Goal: Communication & Community: Answer question/provide support

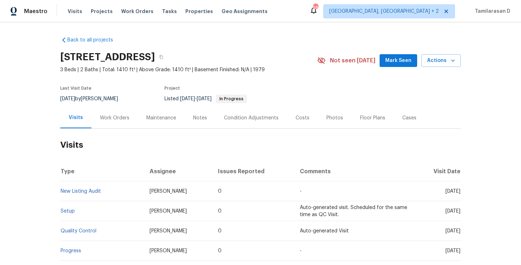
click at [114, 117] on div "Work Orders" at bounding box center [114, 117] width 29 height 7
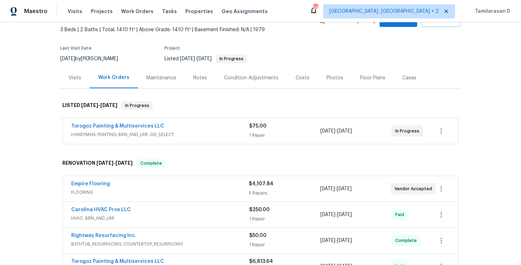
scroll to position [101, 0]
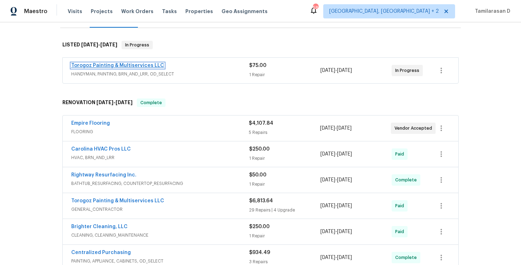
click at [129, 67] on link "Torogoz Painting & Multiservices LLC" at bounding box center [117, 65] width 93 height 5
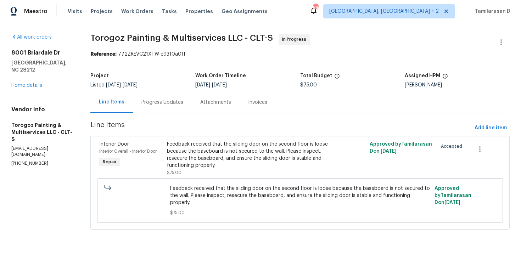
click at [183, 102] on div "Progress Updates" at bounding box center [162, 102] width 42 height 7
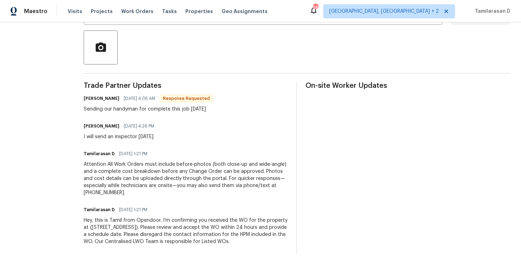
scroll to position [165, 0]
click at [147, 174] on div "Attention All Work Orders must include before-photos (both close-up and wide-an…" at bounding box center [186, 178] width 204 height 35
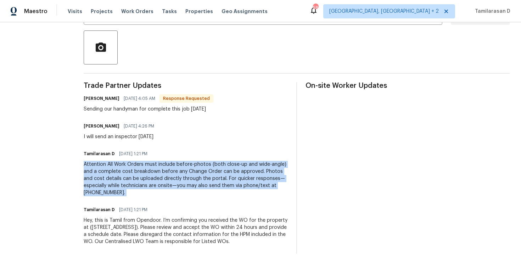
click at [151, 137] on div "Trade Partner Updates Ricardo Arturo 10/06/2025 4:05 AM Response Requested Send…" at bounding box center [186, 167] width 204 height 171
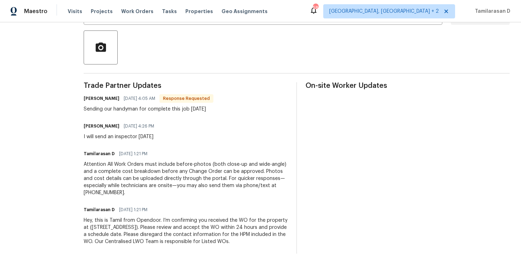
click at [151, 137] on div "Trade Partner Updates Ricardo Arturo 10/06/2025 4:05 AM Response Requested Send…" at bounding box center [186, 167] width 204 height 171
click at [153, 133] on div "I will send an inspector tomorrow" at bounding box center [121, 136] width 75 height 7
click at [137, 106] on div "Sending our handyman for complete this job today" at bounding box center [149, 109] width 130 height 7
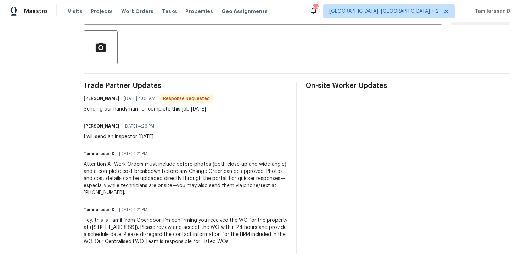
click at [137, 106] on div "Sending our handyman for complete this job today" at bounding box center [149, 109] width 130 height 7
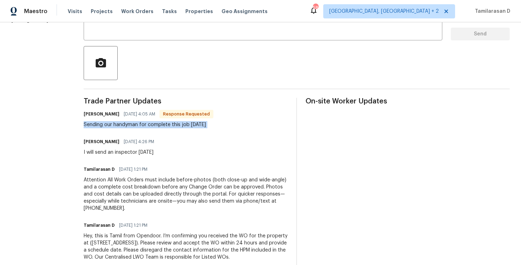
scroll to position [132, 0]
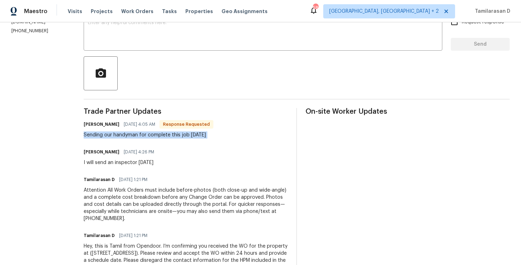
click at [146, 137] on div "Sending our handyman for complete this job today" at bounding box center [149, 134] width 130 height 7
click at [142, 163] on div "I will send an inspector tomorrow" at bounding box center [121, 162] width 75 height 7
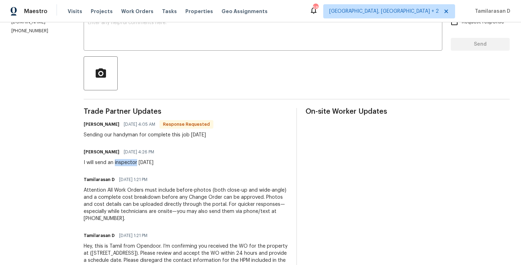
click at [142, 163] on div "I will send an inspector tomorrow" at bounding box center [121, 162] width 75 height 7
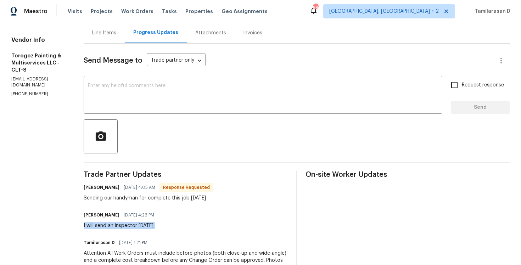
scroll to position [74, 0]
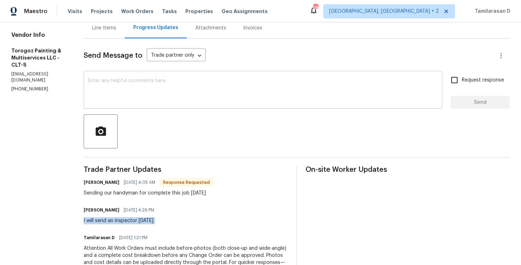
click at [126, 91] on textarea at bounding box center [263, 90] width 350 height 25
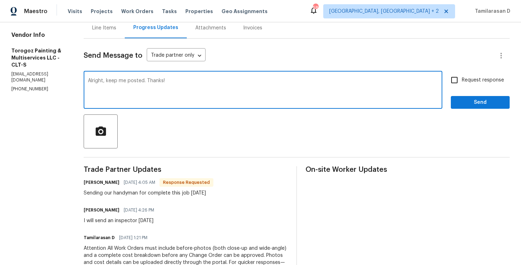
type textarea "Alright, keep me posted. Thanks!"
click at [457, 83] on input "Request response" at bounding box center [454, 80] width 15 height 15
checkbox input "true"
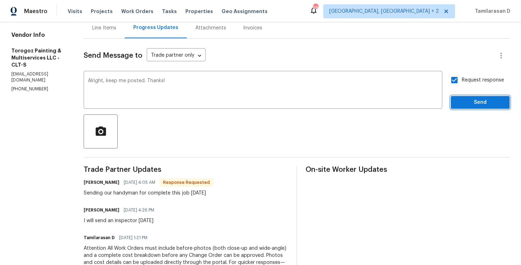
click at [475, 104] on span "Send" at bounding box center [479, 102] width 47 height 9
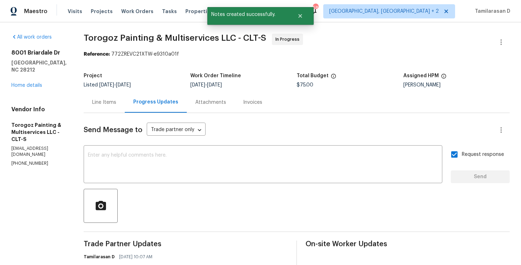
scroll to position [80, 0]
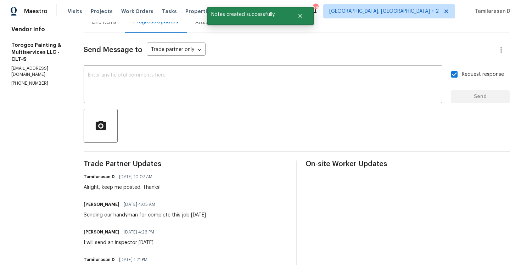
click at [136, 217] on div "Sending our handyman for complete this job today" at bounding box center [145, 214] width 122 height 7
copy div "Sending our handyman for complete this job today"
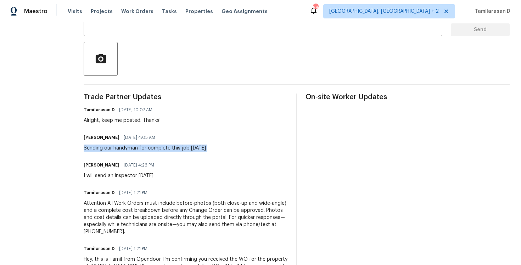
scroll to position [0, 0]
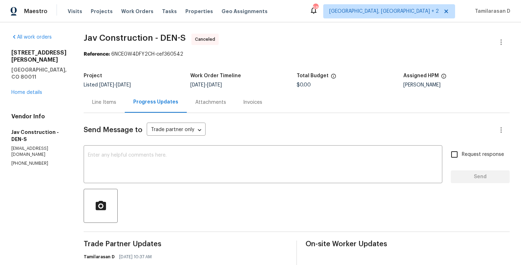
scroll to position [47, 0]
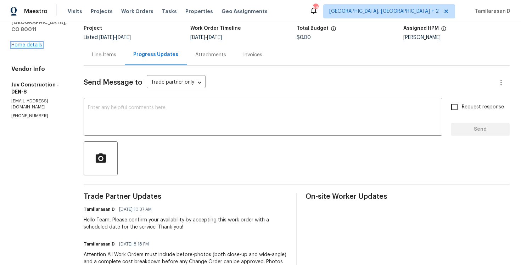
click at [36, 43] on link "Home details" at bounding box center [26, 45] width 31 height 5
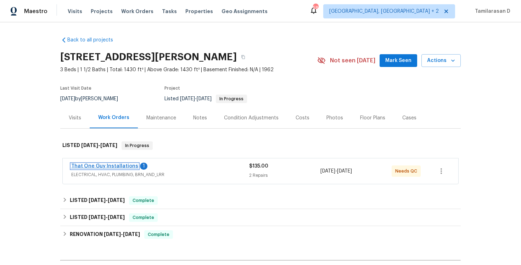
click at [98, 165] on link "That One Guy Installations" at bounding box center [104, 166] width 67 height 5
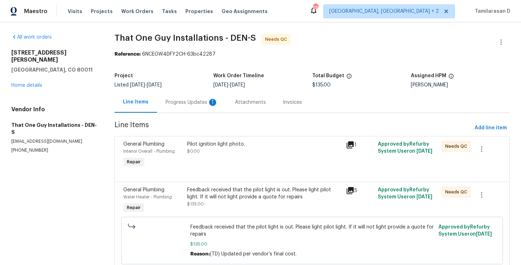
click at [189, 104] on div "Progress Updates 1" at bounding box center [191, 102] width 52 height 7
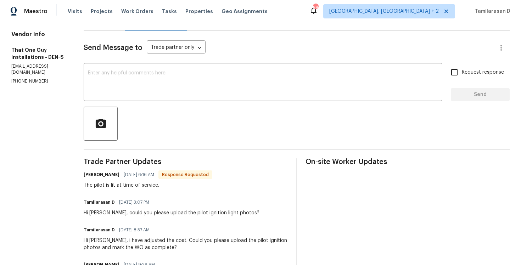
scroll to position [91, 0]
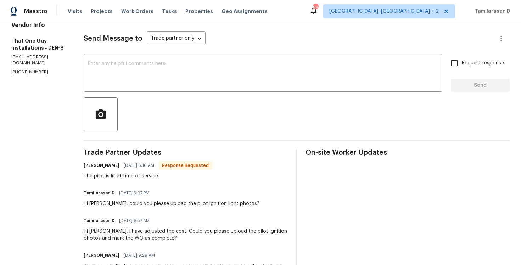
click at [155, 206] on div "Hi Matt, could you please upload the pilot ignition light photos?" at bounding box center [172, 203] width 176 height 7
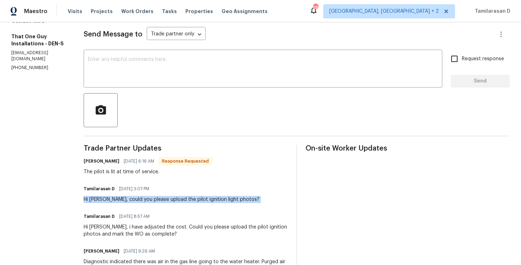
scroll to position [96, 0]
click at [124, 174] on div "The pilot is lit at time of service." at bounding box center [148, 171] width 129 height 7
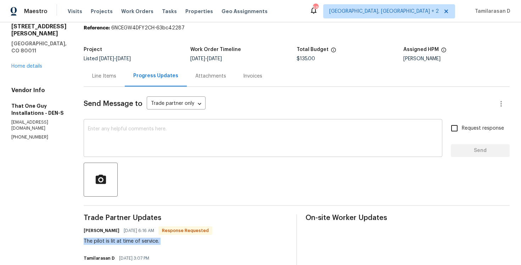
scroll to position [0, 0]
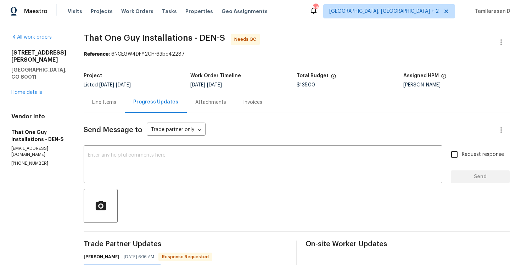
click at [91, 98] on div "Line Items" at bounding box center [104, 102] width 41 height 21
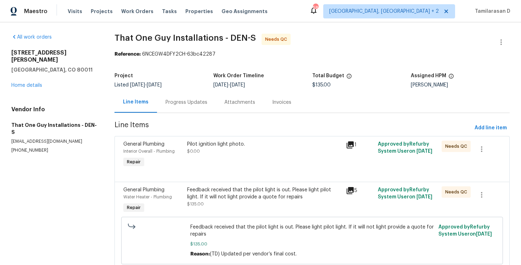
click at [232, 168] on div "Pilot ignition light photo. $0.00" at bounding box center [264, 155] width 159 height 33
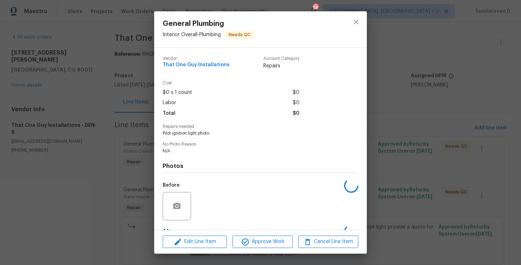
scroll to position [44, 0]
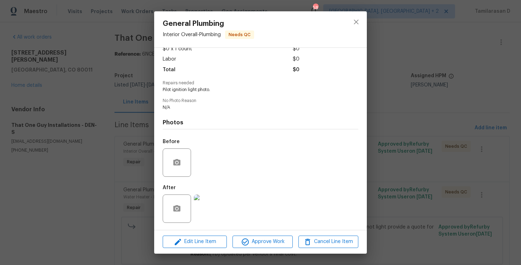
click at [210, 209] on img at bounding box center [208, 208] width 28 height 28
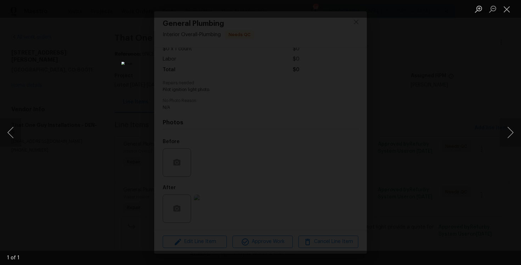
click at [401, 135] on div "Lightbox" at bounding box center [260, 132] width 521 height 265
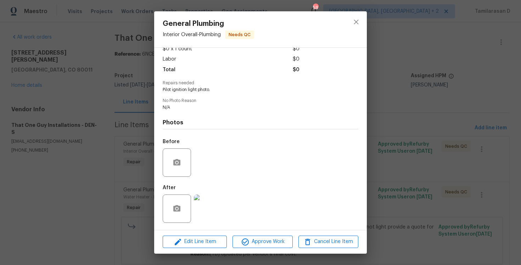
click at [135, 143] on div "General Plumbing Interior Overall - Plumbing Needs QC Vendor That One Guy Insta…" at bounding box center [260, 132] width 521 height 265
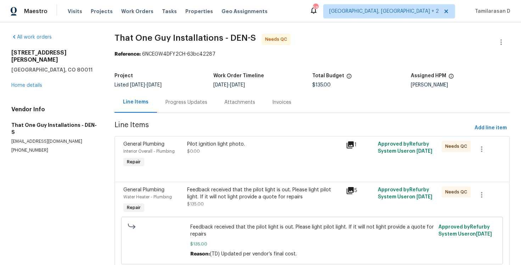
scroll to position [26, 0]
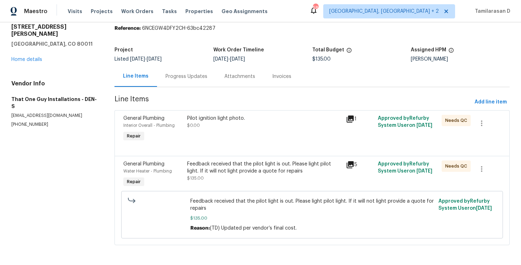
click at [228, 168] on div "Feedback received that the pilot light is out. Please light pilot light. If it …" at bounding box center [264, 167] width 155 height 14
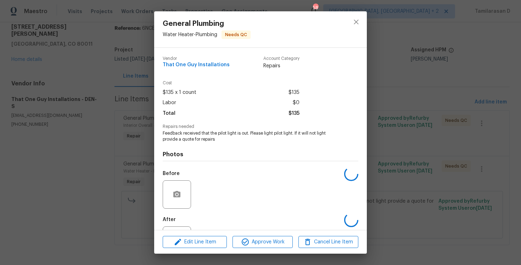
scroll to position [32, 0]
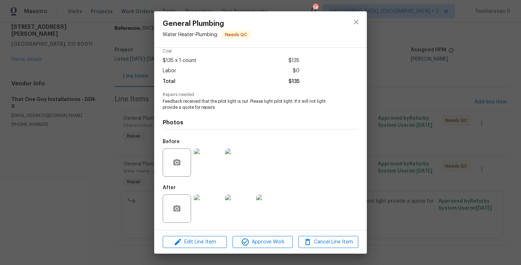
click at [207, 199] on img at bounding box center [208, 208] width 28 height 28
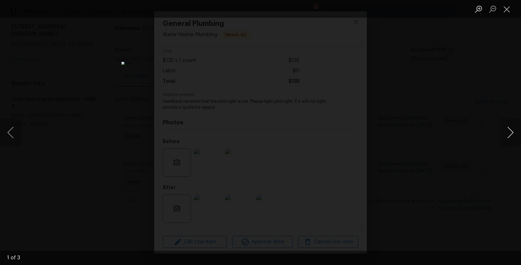
click at [507, 131] on button "Next image" at bounding box center [510, 132] width 21 height 28
click at [505, 11] on button "Close lightbox" at bounding box center [507, 9] width 14 height 12
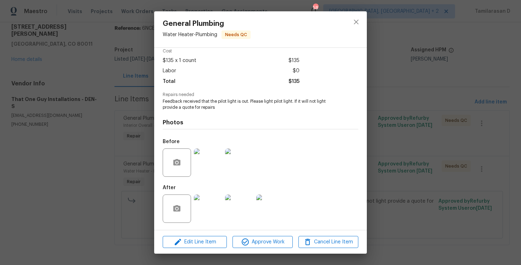
click at [137, 101] on div "General Plumbing Water Heater - Plumbing Needs QC Vendor That One Guy Installat…" at bounding box center [260, 132] width 521 height 265
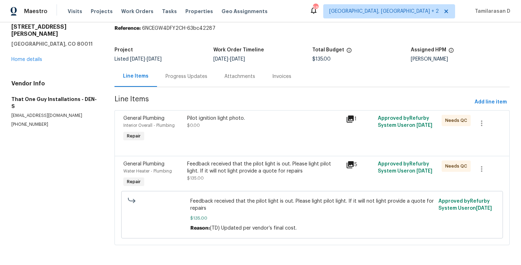
click at [162, 78] on div "Progress Updates" at bounding box center [186, 76] width 59 height 21
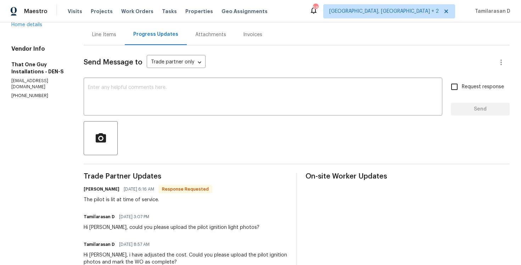
scroll to position [105, 0]
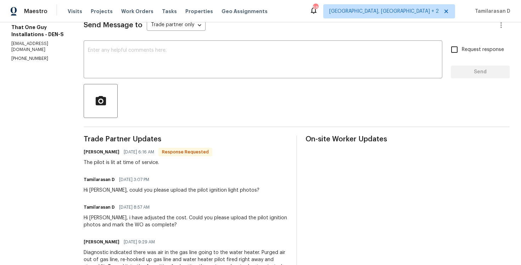
click at [118, 162] on div "The pilot is lit at time of service." at bounding box center [148, 162] width 129 height 7
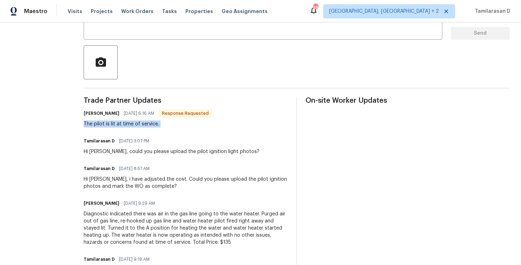
scroll to position [0, 0]
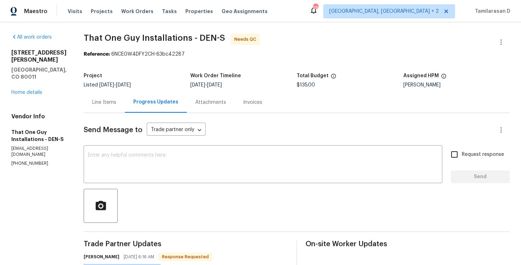
click at [95, 108] on div "Line Items" at bounding box center [104, 102] width 41 height 21
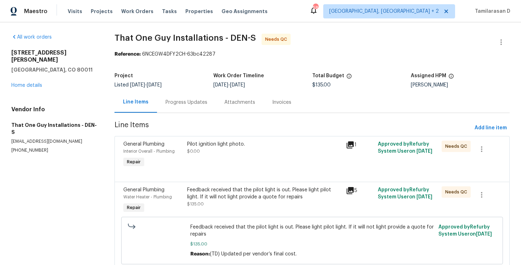
click at [217, 144] on div "Pilot ignition light photo." at bounding box center [264, 144] width 155 height 7
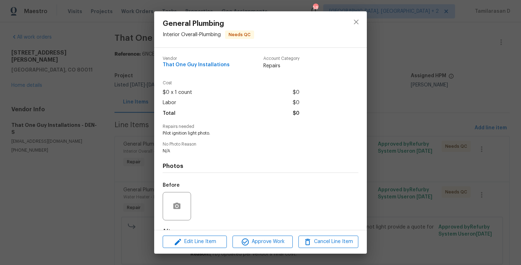
scroll to position [44, 0]
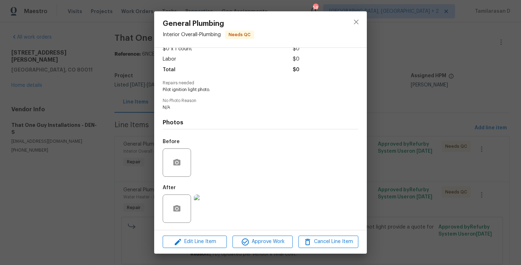
click at [209, 204] on img at bounding box center [208, 208] width 28 height 28
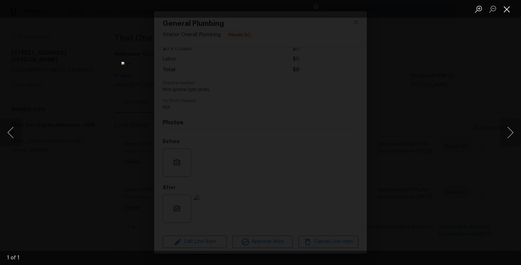
click at [506, 12] on button "Close lightbox" at bounding box center [507, 9] width 14 height 12
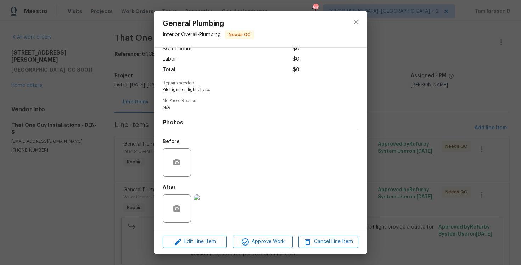
click at [114, 73] on div "General Plumbing Interior Overall - Plumbing Needs QC Vendor That One Guy Insta…" at bounding box center [260, 132] width 521 height 265
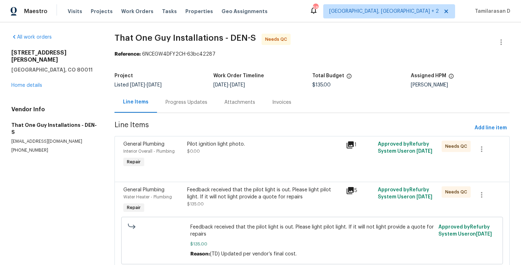
click at [192, 111] on div "Progress Updates" at bounding box center [186, 102] width 59 height 21
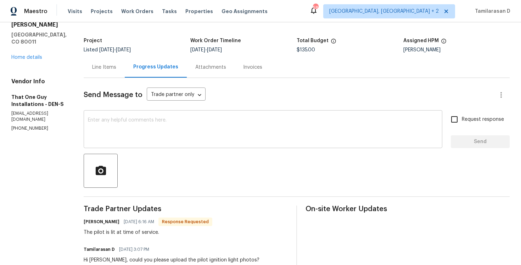
scroll to position [64, 0]
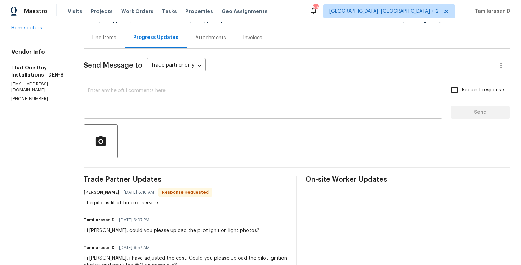
click at [147, 106] on textarea at bounding box center [263, 100] width 350 height 25
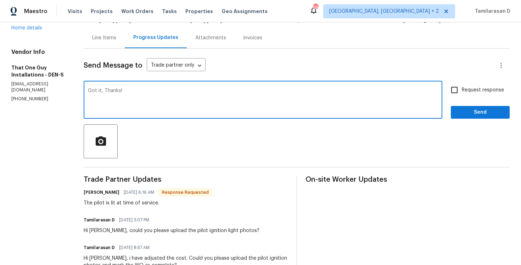
scroll to position [75, 0]
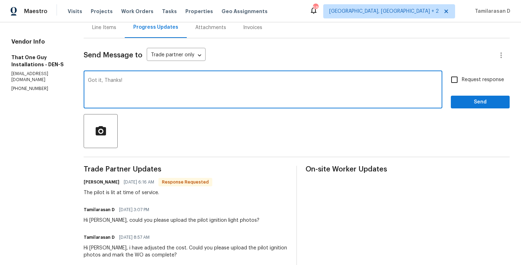
type textarea "Got it, Thanks!"
click at [487, 102] on span "Send" at bounding box center [479, 102] width 47 height 9
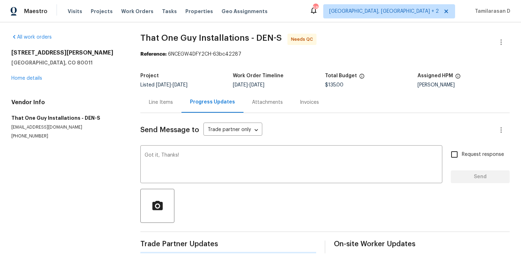
scroll to position [0, 0]
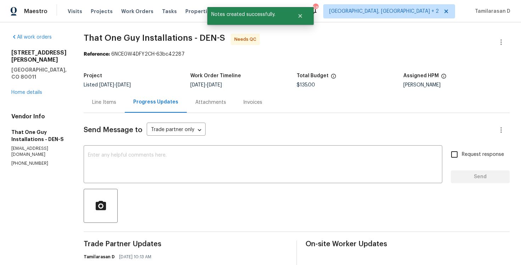
click at [90, 107] on div "Line Items" at bounding box center [104, 102] width 41 height 21
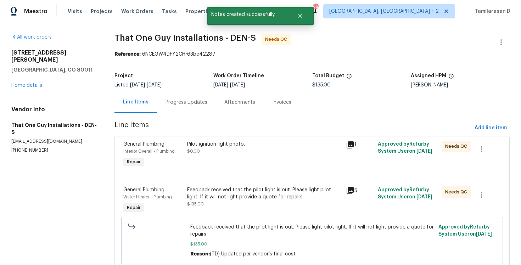
click at [169, 104] on div "Progress Updates" at bounding box center [186, 102] width 42 height 7
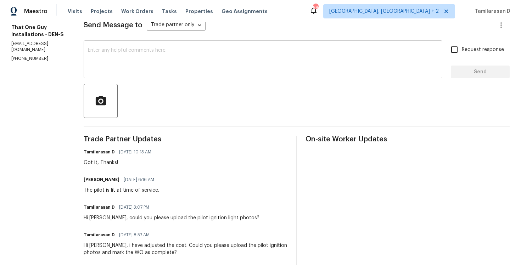
scroll to position [105, 0]
click at [100, 160] on div "Got it, Thanks!" at bounding box center [120, 162] width 72 height 7
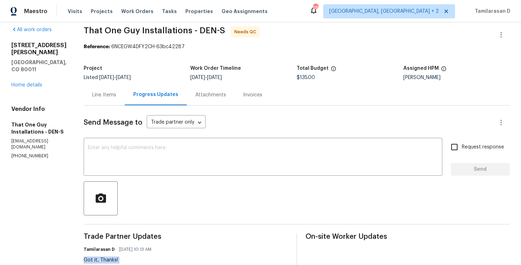
scroll to position [0, 0]
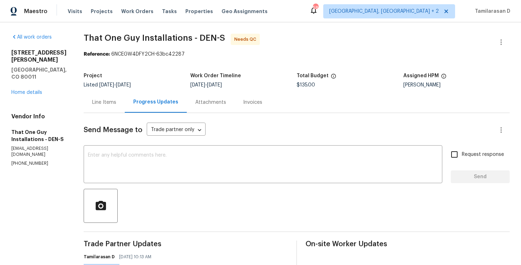
click at [92, 108] on div "Line Items" at bounding box center [104, 102] width 41 height 21
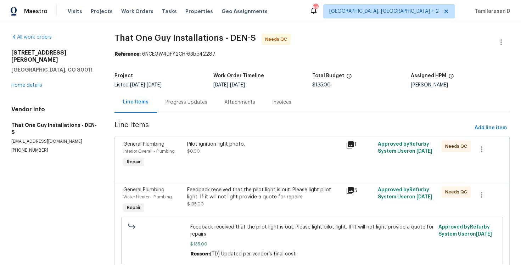
click at [175, 116] on section "That One Guy Installations - DEN-S Needs QC Reference: 6NCEGW4DFY2CH-63bc42287 …" at bounding box center [311, 157] width 395 height 246
click at [212, 161] on div "Pilot ignition light photo. $0.00" at bounding box center [264, 155] width 159 height 33
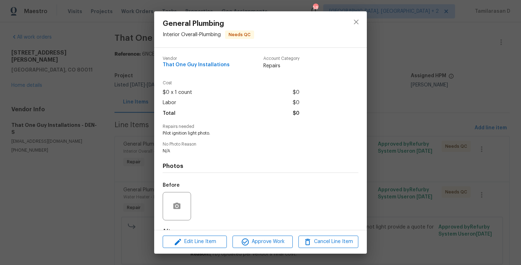
scroll to position [44, 0]
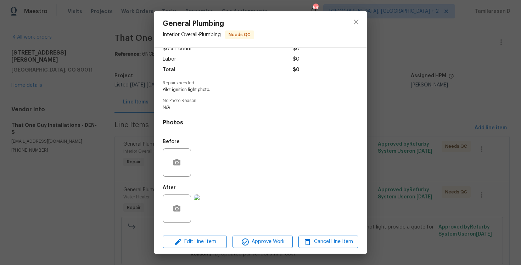
click at [211, 204] on img at bounding box center [208, 208] width 28 height 28
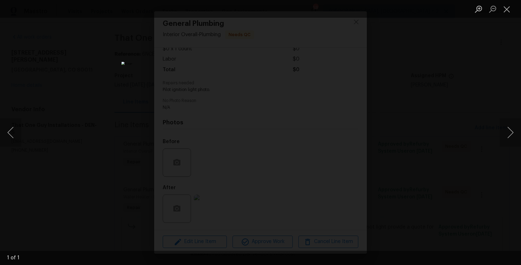
click at [79, 83] on div "Lightbox" at bounding box center [260, 132] width 521 height 265
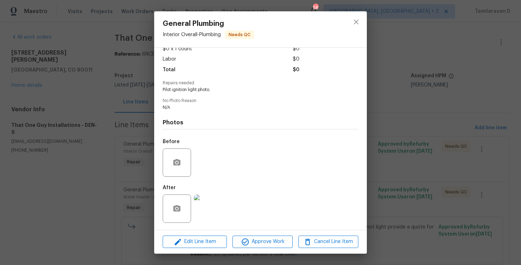
click at [88, 86] on div "General Plumbing Interior Overall - Plumbing Needs QC Vendor That One Guy Insta…" at bounding box center [260, 132] width 521 height 265
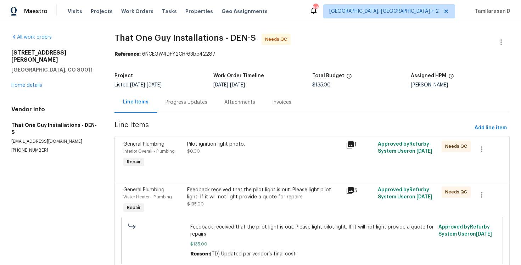
click at [239, 197] on div "Feedback received that the pilot light is out. Please light pilot light. If it …" at bounding box center [264, 193] width 155 height 14
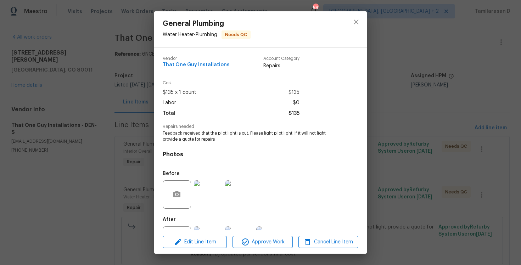
scroll to position [32, 0]
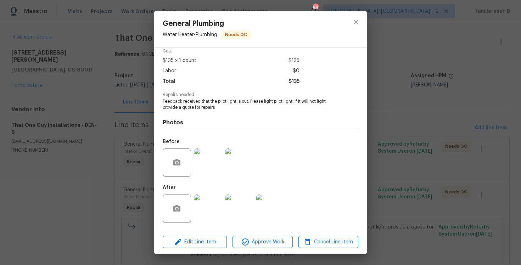
click at [281, 218] on img at bounding box center [270, 208] width 28 height 28
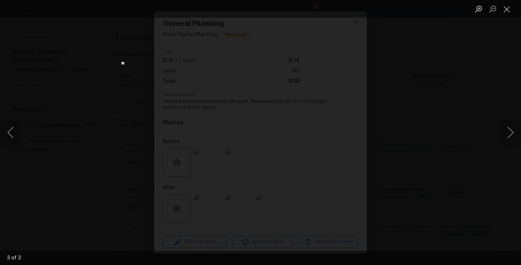
click at [111, 121] on div "Lightbox" at bounding box center [260, 132] width 521 height 265
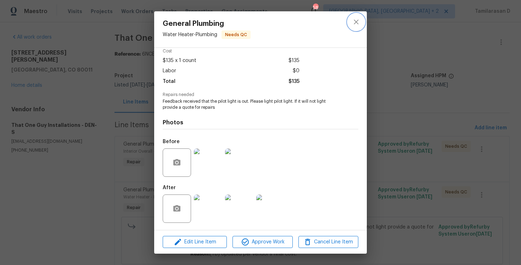
click at [358, 24] on icon "close" at bounding box center [356, 21] width 5 height 5
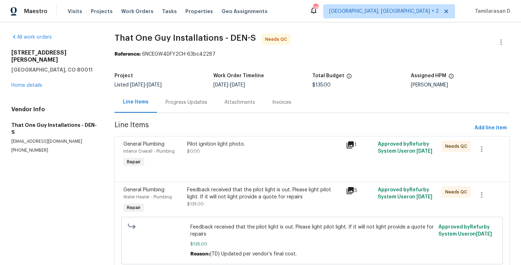
click at [236, 144] on div "Pilot ignition light photo." at bounding box center [264, 144] width 155 height 7
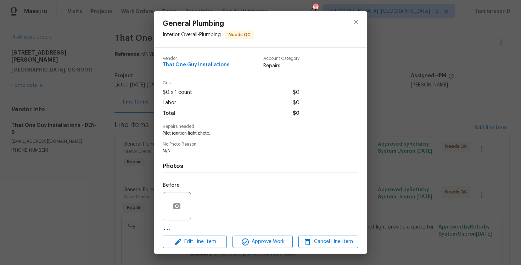
scroll to position [44, 0]
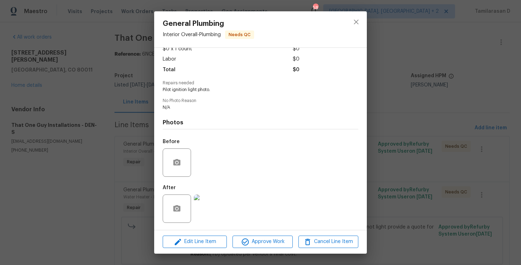
click at [94, 135] on div "General Plumbing Interior Overall - Plumbing Needs QC Vendor That One Guy Insta…" at bounding box center [260, 132] width 521 height 265
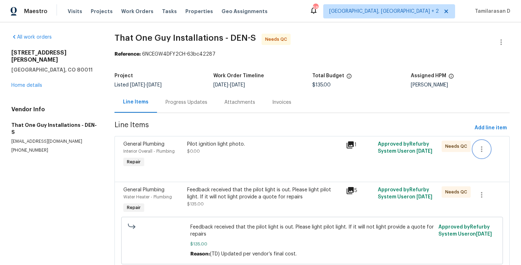
click at [481, 147] on icon "button" at bounding box center [481, 149] width 1 height 6
click at [484, 150] on li "Cancel" at bounding box center [486, 149] width 27 height 12
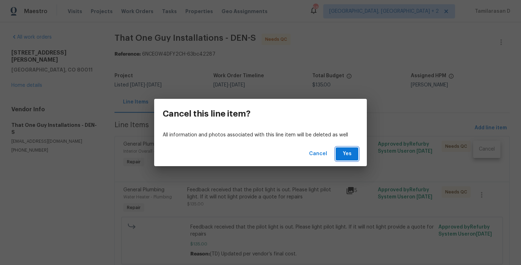
click at [346, 150] on span "Yes" at bounding box center [346, 154] width 11 height 9
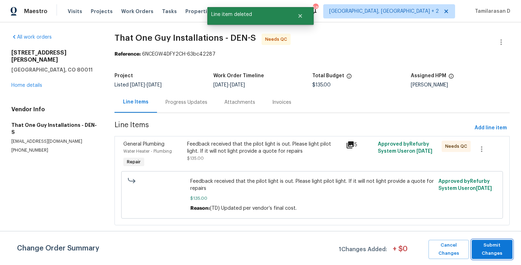
click at [494, 247] on span "Submit Changes" at bounding box center [492, 249] width 34 height 16
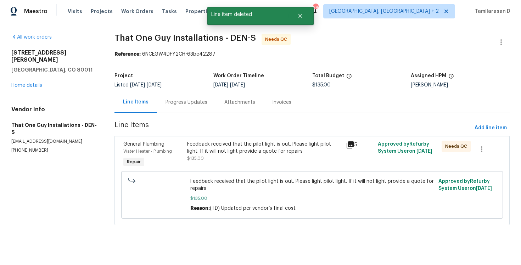
click at [186, 102] on div "Progress Updates" at bounding box center [186, 102] width 42 height 7
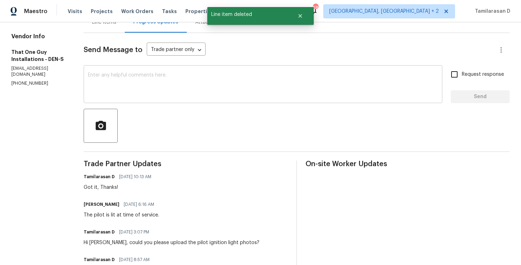
scroll to position [85, 0]
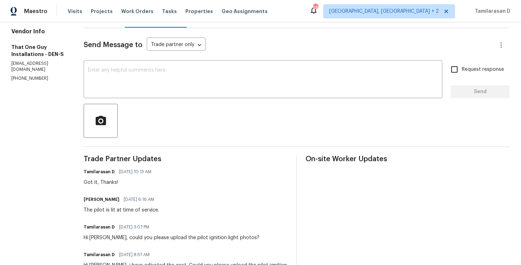
click at [123, 213] on div "The pilot is lit at time of service." at bounding box center [121, 210] width 75 height 7
copy div "The pilot is lit at time of service."
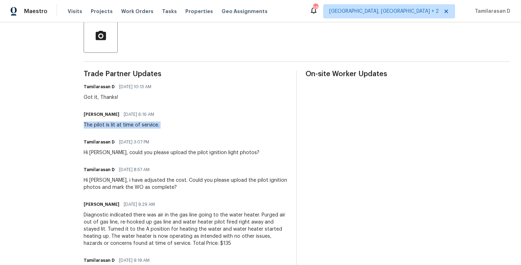
scroll to position [279, 0]
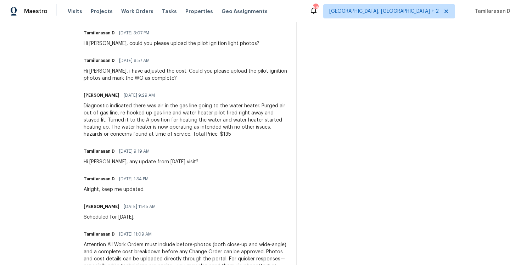
click at [119, 126] on div "Diagnostic indicated there was air in the gas line going to the water heater. P…" at bounding box center [186, 119] width 204 height 35
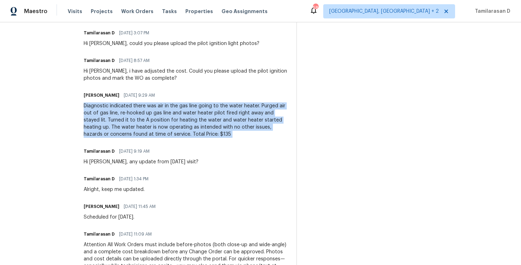
copy div "Diagnostic indicated there was air in the gas line going to the water heater. P…"
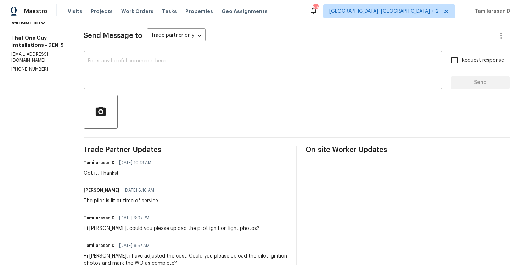
scroll to position [0, 0]
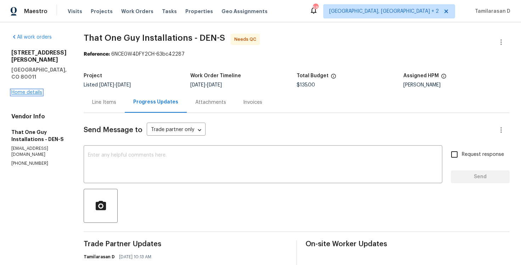
click at [30, 90] on link "Home details" at bounding box center [26, 92] width 31 height 5
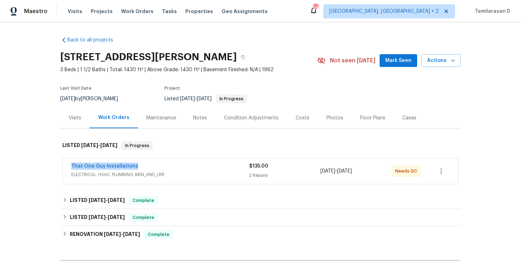
drag, startPoint x: 138, startPoint y: 164, endPoint x: 62, endPoint y: 162, distance: 76.2
click at [62, 162] on div "That One Guy Installations ELECTRICAL, HVAC, PLUMBING, BRN_AND_LRR $135.00 2 Re…" at bounding box center [260, 171] width 400 height 29
copy link "That One Guy Installations"
click at [118, 163] on span "That One Guy Installations" at bounding box center [104, 166] width 67 height 7
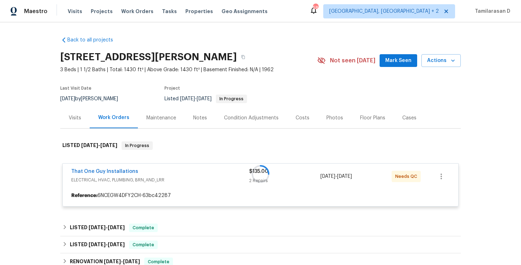
click at [116, 169] on div at bounding box center [260, 173] width 400 height 79
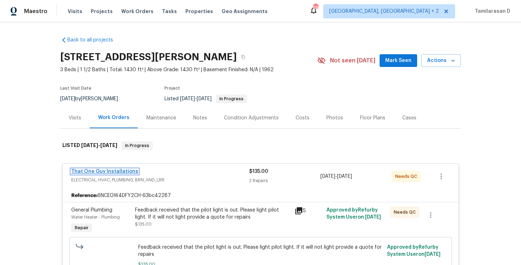
click at [113, 170] on link "That One Guy Installations" at bounding box center [104, 171] width 67 height 5
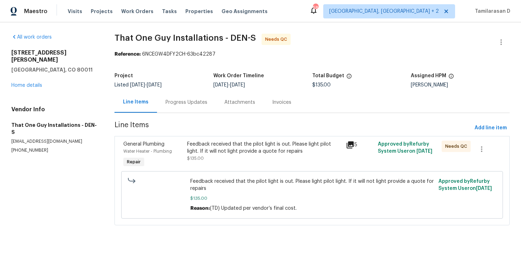
click at [181, 102] on div "Progress Updates" at bounding box center [186, 102] width 42 height 7
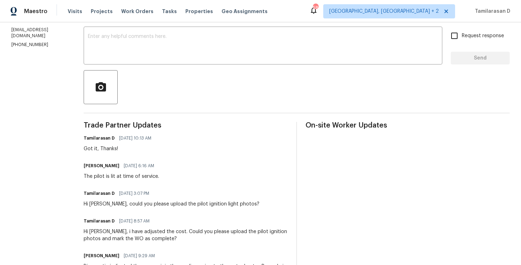
scroll to position [126, 0]
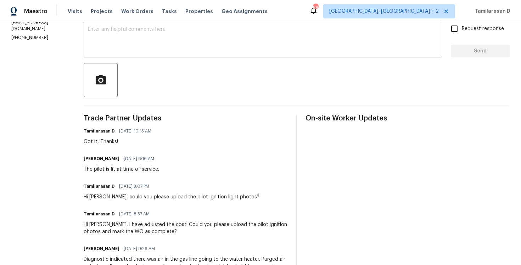
click at [102, 168] on div "The pilot is lit at time of service." at bounding box center [121, 169] width 75 height 7
copy div "The pilot is lit at time of service."
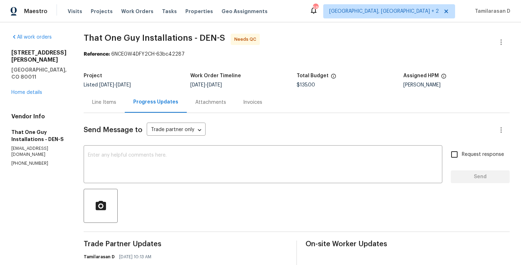
click at [98, 106] on div "Line Items" at bounding box center [104, 102] width 41 height 21
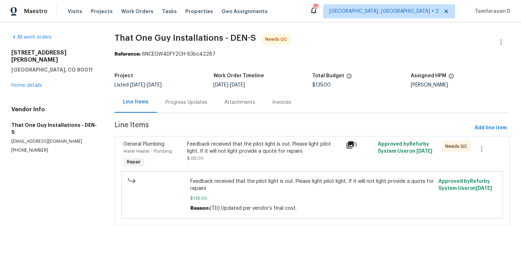
click at [239, 157] on div "Feedback received that the pilot light is out. Please light pilot light. If it …" at bounding box center [264, 151] width 155 height 21
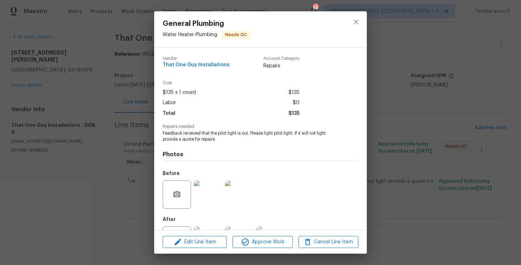
scroll to position [32, 0]
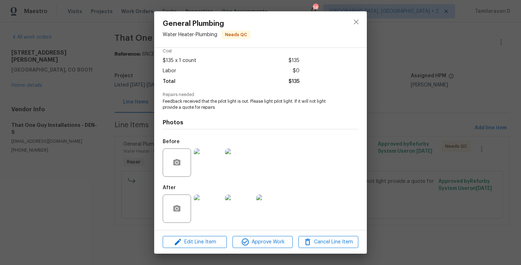
click at [215, 201] on img at bounding box center [208, 208] width 28 height 28
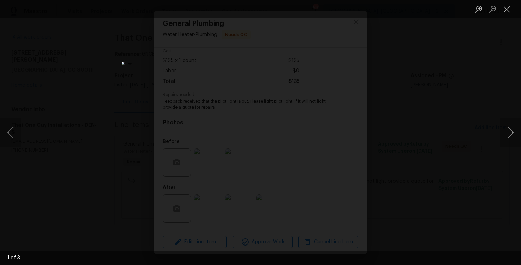
click at [512, 134] on button "Next image" at bounding box center [510, 132] width 21 height 28
click at [506, 9] on button "Close lightbox" at bounding box center [507, 9] width 14 height 12
click at [504, 9] on button "Close lightbox" at bounding box center [507, 9] width 14 height 12
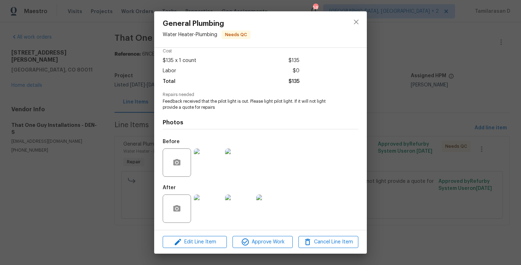
click at [103, 143] on div "General Plumbing Water Heater - Plumbing Needs QC Vendor That One Guy Installat…" at bounding box center [260, 132] width 521 height 265
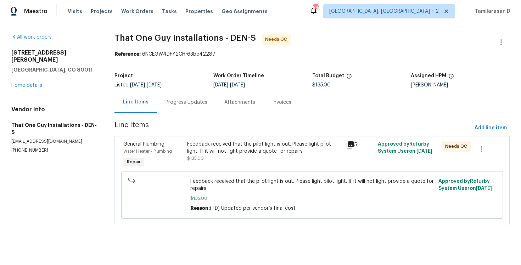
click at [180, 108] on div "Progress Updates" at bounding box center [186, 102] width 59 height 21
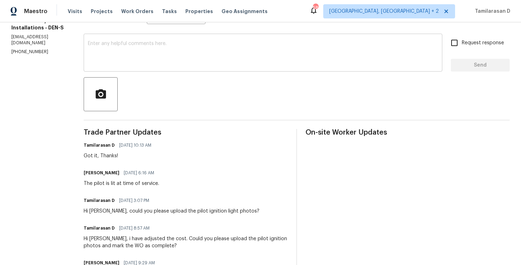
scroll to position [120, 0]
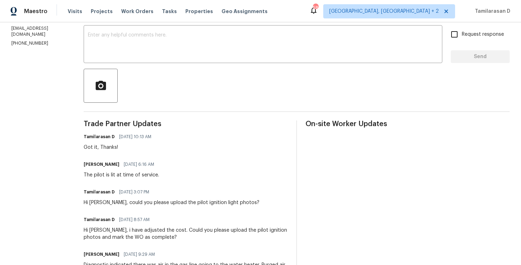
click at [117, 176] on div "The pilot is lit at time of service." at bounding box center [121, 174] width 75 height 7
copy div "The pilot is lit at time of service."
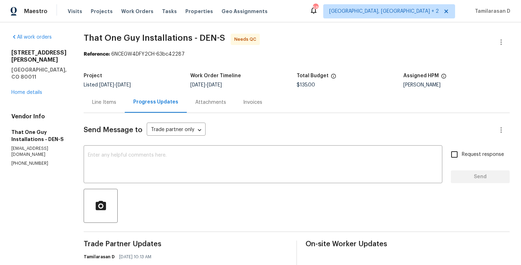
click at [99, 102] on div "Line Items" at bounding box center [104, 102] width 24 height 7
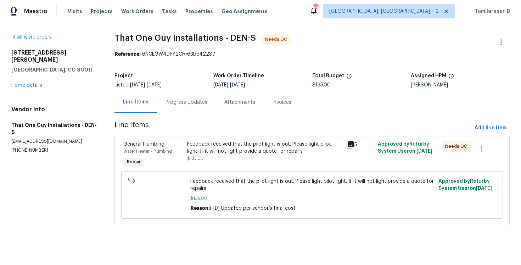
click at [176, 101] on div "Progress Updates" at bounding box center [186, 102] width 42 height 7
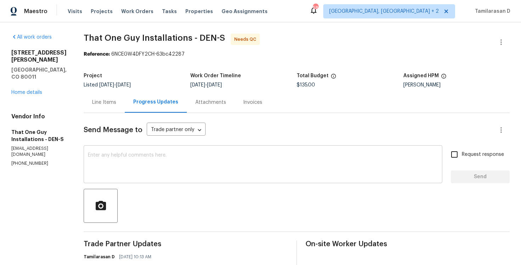
scroll to position [77, 0]
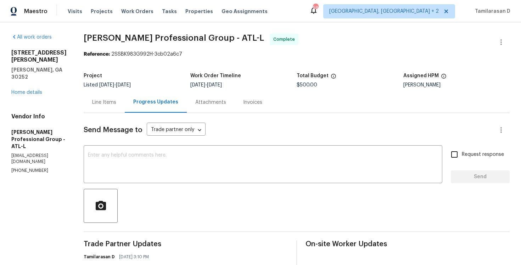
scroll to position [49, 0]
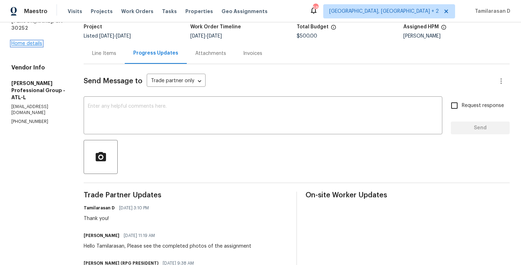
click at [32, 41] on link "Home details" at bounding box center [26, 43] width 31 height 5
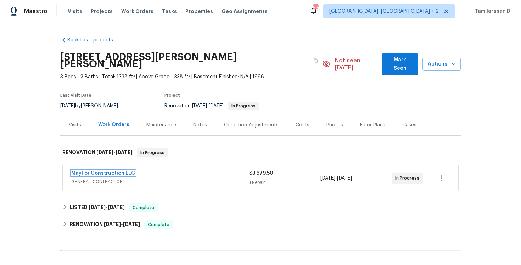
click at [114, 171] on link "MayFor Construction LLC" at bounding box center [103, 173] width 64 height 5
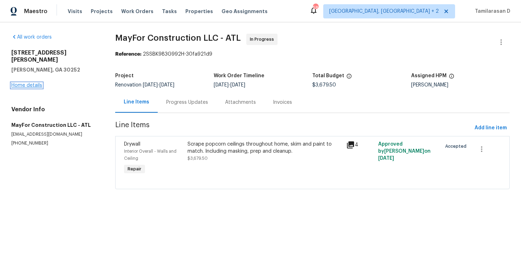
click at [32, 83] on link "Home details" at bounding box center [26, 85] width 31 height 5
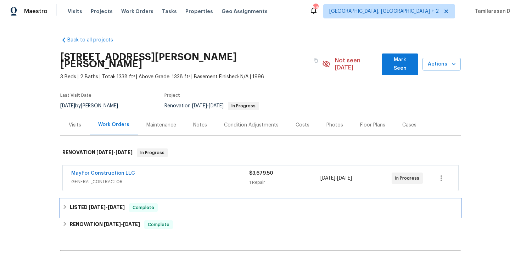
click at [68, 203] on div "LISTED 9/30/25 - 10/2/25 Complete" at bounding box center [260, 207] width 396 height 9
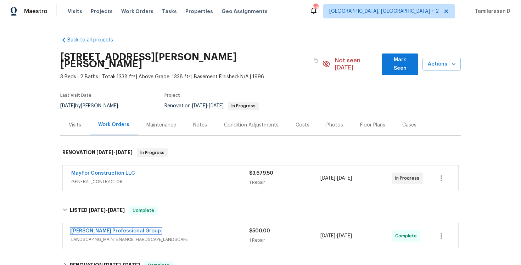
click at [94, 229] on link "Ramsey's Professional Group" at bounding box center [116, 231] width 90 height 5
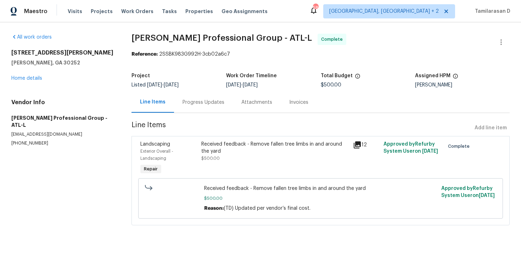
click at [187, 107] on div "Progress Updates" at bounding box center [203, 102] width 59 height 21
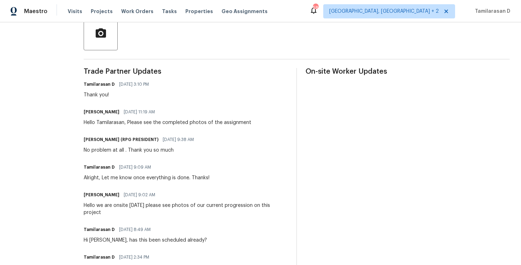
scroll to position [172, 0]
click at [139, 125] on div "Hello Tamilarasan, Please see the completed photos of the assignment" at bounding box center [168, 123] width 168 height 7
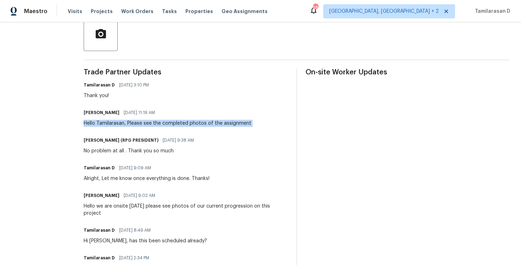
click at [139, 125] on div "Hello Tamilarasan, Please see the completed photos of the assignment" at bounding box center [168, 123] width 168 height 7
click at [155, 124] on div "Hello Tamilarasan, Please see the completed photos of the assignment" at bounding box center [168, 123] width 168 height 7
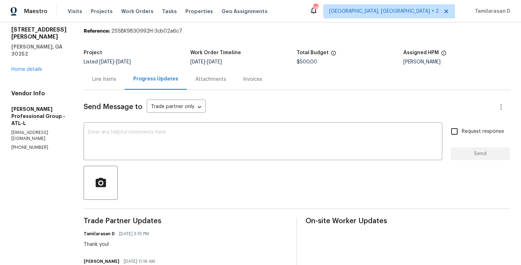
scroll to position [0, 0]
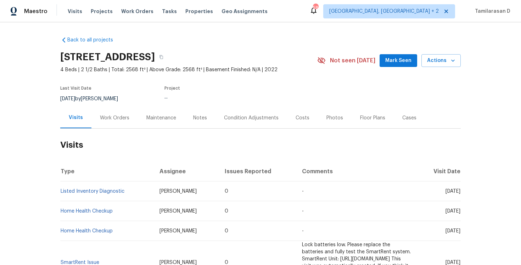
click at [101, 114] on div "Work Orders" at bounding box center [114, 117] width 29 height 7
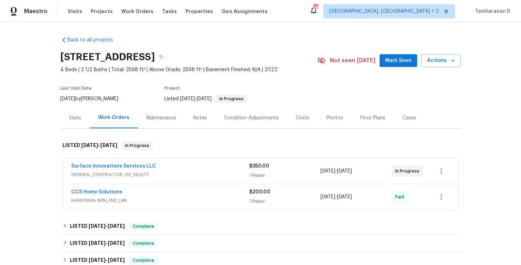
scroll to position [9, 0]
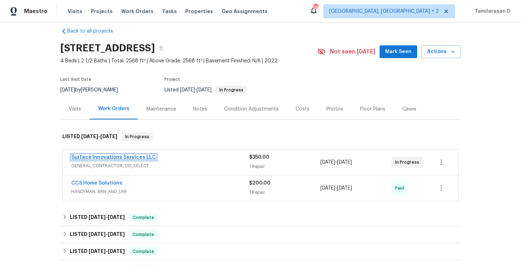
click at [105, 159] on link "Surface Innovations Services LLC" at bounding box center [113, 157] width 85 height 5
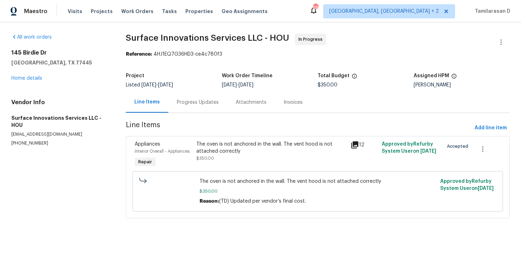
click at [184, 106] on div "Progress Updates" at bounding box center [198, 102] width 42 height 7
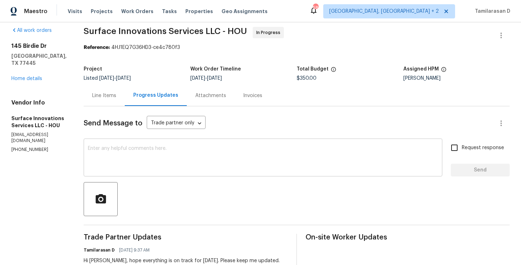
click at [156, 158] on textarea at bounding box center [263, 158] width 350 height 25
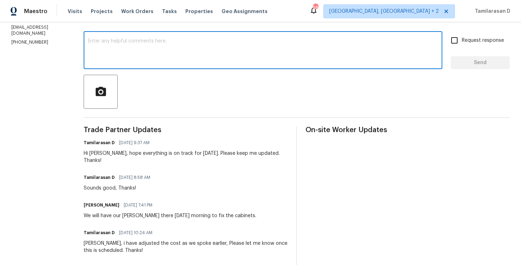
scroll to position [115, 0]
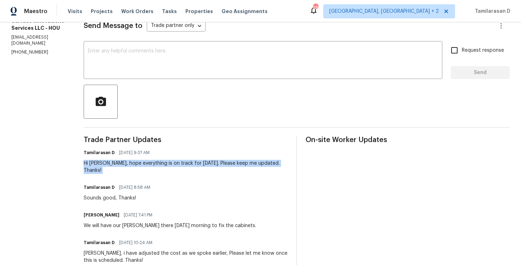
scroll to position [0, 0]
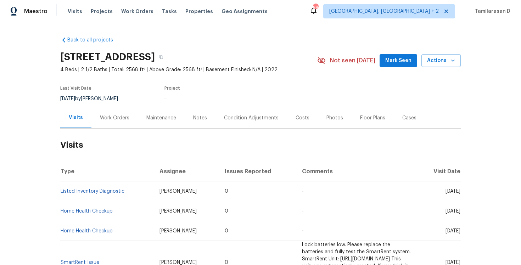
click at [114, 125] on div "Work Orders" at bounding box center [114, 117] width 46 height 21
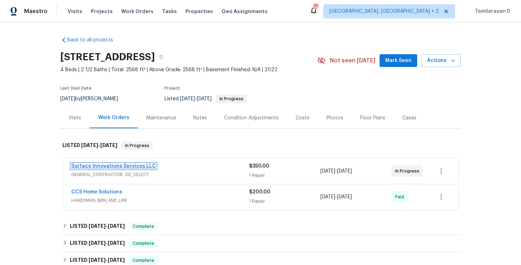
click at [99, 165] on link "Surface Innovations Services LLC" at bounding box center [113, 166] width 85 height 5
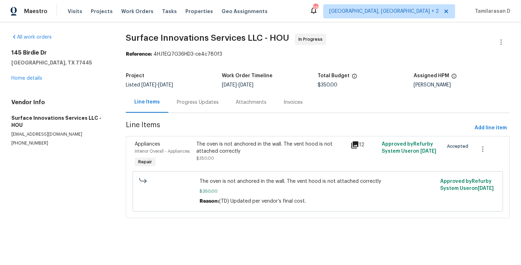
click at [192, 102] on div "Progress Updates" at bounding box center [198, 102] width 42 height 7
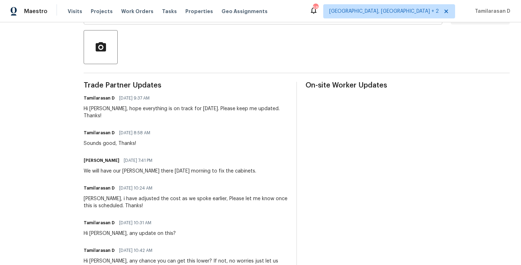
scroll to position [153, 0]
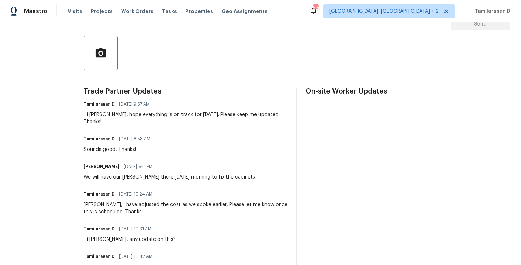
click at [190, 174] on div "We will have our [PERSON_NAME] there [DATE] morning to fix the cabinets." at bounding box center [170, 177] width 173 height 7
click at [172, 115] on div "Hi [PERSON_NAME], hope everything is on track for [DATE]. Please keep me update…" at bounding box center [186, 118] width 204 height 14
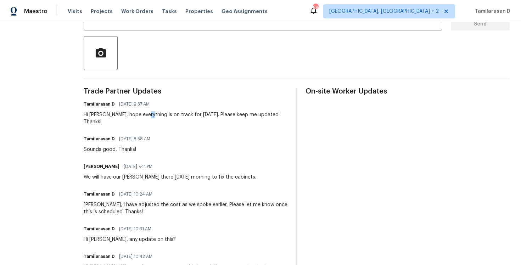
click at [172, 115] on div "Hi [PERSON_NAME], hope everything is on track for [DATE]. Please keep me update…" at bounding box center [186, 118] width 204 height 14
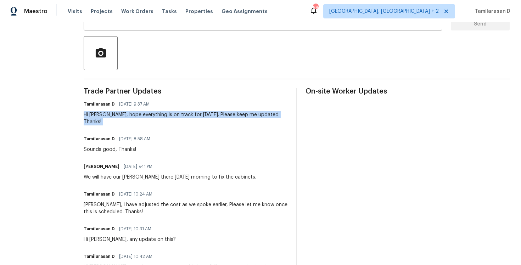
scroll to position [143, 0]
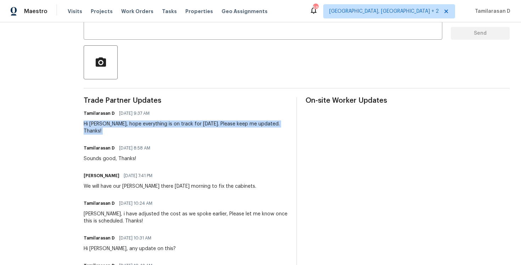
click at [168, 174] on div "[PERSON_NAME] [DATE] 7:41 PM We will have our [PERSON_NAME] there [DATE] mornin…" at bounding box center [170, 180] width 173 height 19
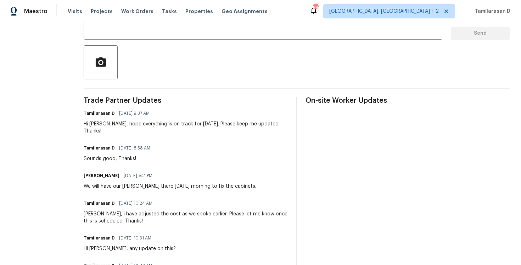
click at [168, 174] on div "Marco Medellin 10/01/2025 7:41 PM We will have our carpenter guy there Friday m…" at bounding box center [170, 180] width 173 height 19
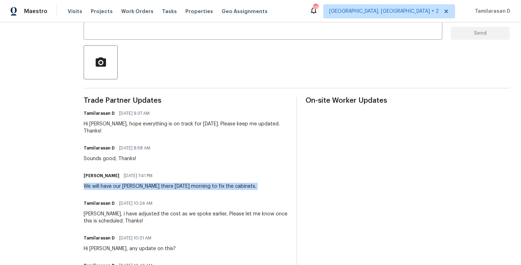
click at [162, 183] on div "We will have our carpenter guy there Friday morning to fix the cabinets." at bounding box center [170, 186] width 173 height 7
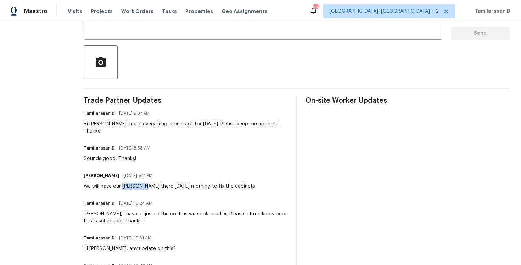
click at [162, 183] on div "We will have our carpenter guy there Friday morning to fix the cabinets." at bounding box center [170, 186] width 173 height 7
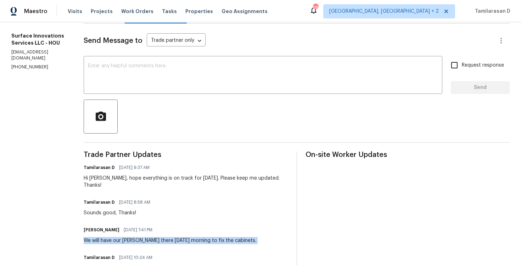
scroll to position [79, 0]
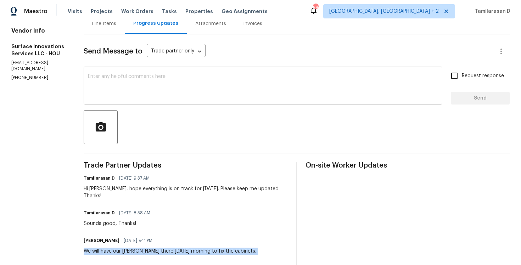
click at [126, 86] on textarea at bounding box center [263, 86] width 350 height 25
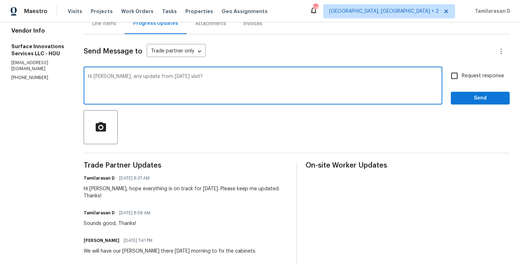
type textarea "Hi Marco, any update from Friday's visit?"
click at [460, 78] on input "Request response" at bounding box center [454, 75] width 15 height 15
checkbox input "true"
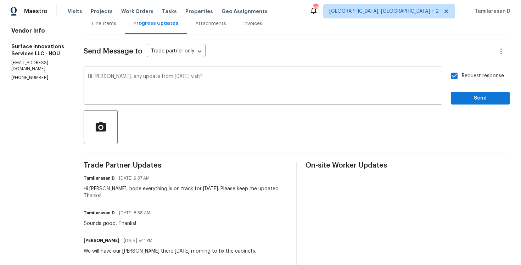
scroll to position [84, 0]
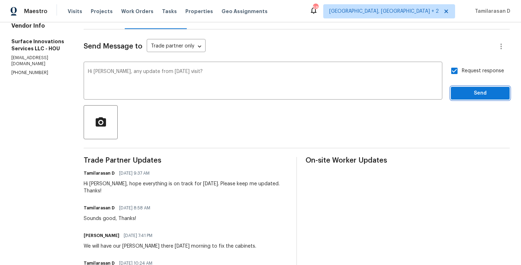
click at [474, 94] on span "Send" at bounding box center [479, 93] width 47 height 9
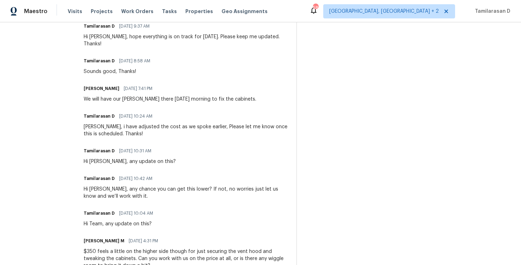
scroll to position [0, 0]
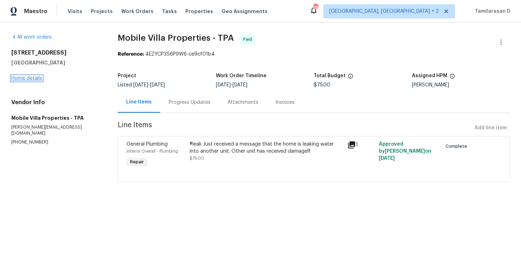
click at [18, 79] on link "Home details" at bounding box center [26, 78] width 31 height 5
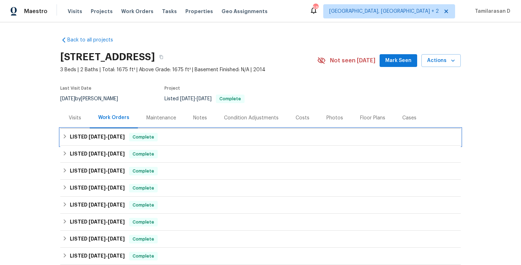
click at [77, 140] on h6 "LISTED [DATE] - [DATE]" at bounding box center [97, 137] width 55 height 9
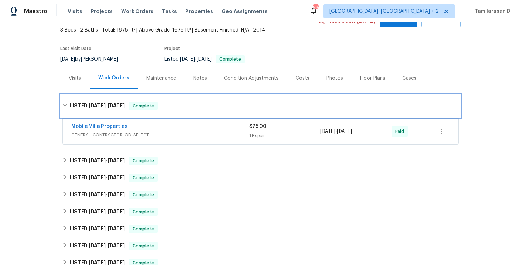
scroll to position [43, 0]
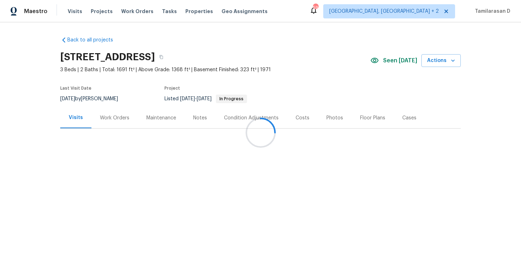
click at [108, 115] on div "Work Orders" at bounding box center [114, 117] width 29 height 7
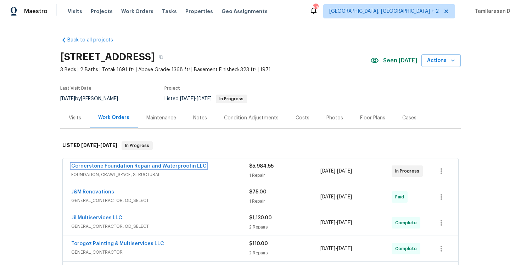
click at [111, 167] on link "Cornerstone Foundation Repair and Waterproofin LLC" at bounding box center [138, 166] width 135 height 5
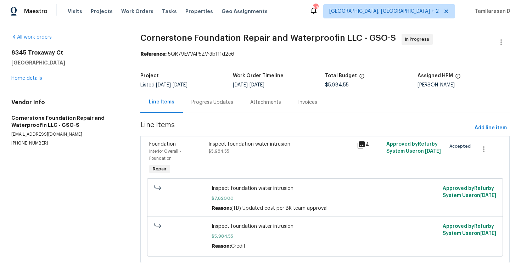
scroll to position [19, 0]
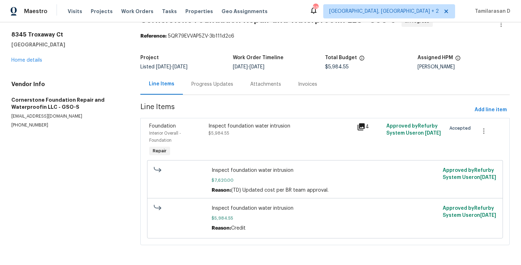
click at [204, 83] on div "Progress Updates" at bounding box center [212, 84] width 42 height 7
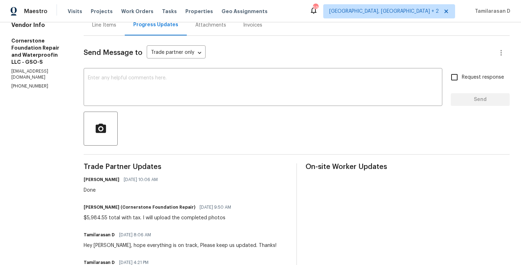
scroll to position [78, 0]
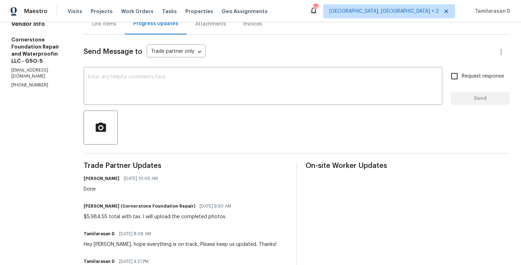
click at [132, 213] on div "$5,984.55 total with tax. I will upload the completed photos" at bounding box center [160, 216] width 152 height 7
click at [142, 217] on div "$5,984.55 total with tax. I will upload the completed photos" at bounding box center [160, 216] width 152 height 7
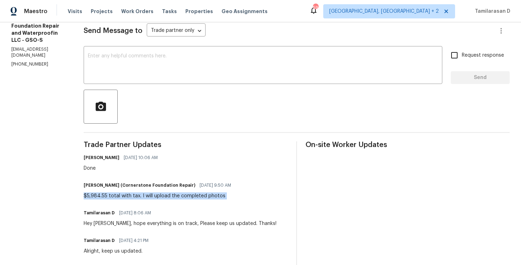
scroll to position [100, 0]
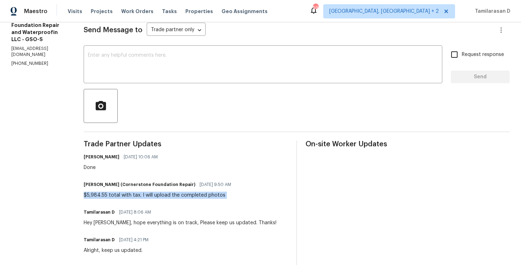
click at [88, 167] on div "Done" at bounding box center [123, 167] width 78 height 7
click at [118, 195] on div "$5,984.55 total with tax. I will upload the completed photos" at bounding box center [160, 195] width 152 height 7
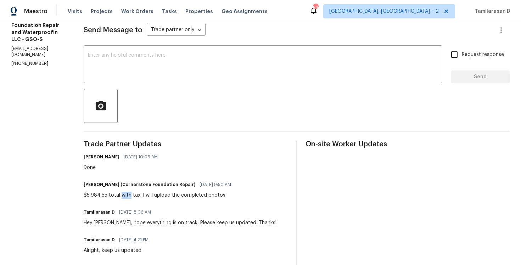
click at [118, 195] on div "$5,984.55 total with tax. I will upload the completed photos" at bounding box center [160, 195] width 152 height 7
click at [108, 198] on div "$5,984.55 total with tax. I will upload the completed photos" at bounding box center [160, 195] width 152 height 7
copy div "$5,984.55 total with tax. I will upload the completed photos"
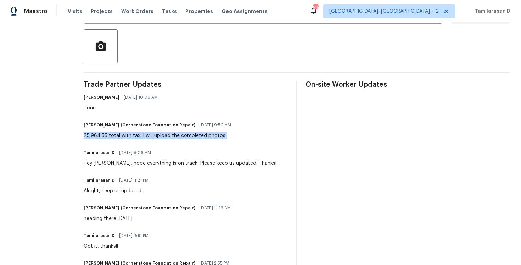
scroll to position [0, 0]
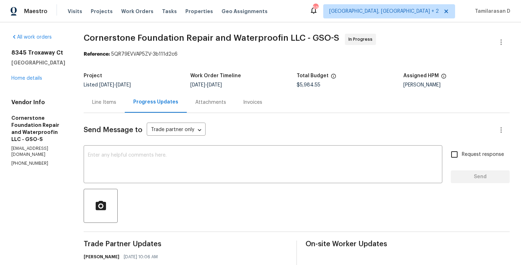
click at [111, 105] on div "Line Items" at bounding box center [104, 102] width 24 height 7
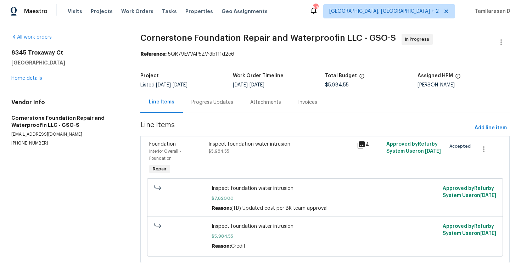
click at [194, 102] on div "Progress Updates" at bounding box center [212, 102] width 42 height 7
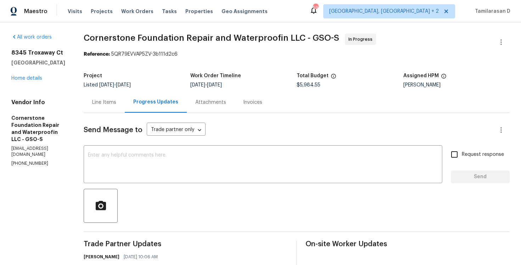
click at [100, 97] on div "Line Items" at bounding box center [104, 102] width 41 height 21
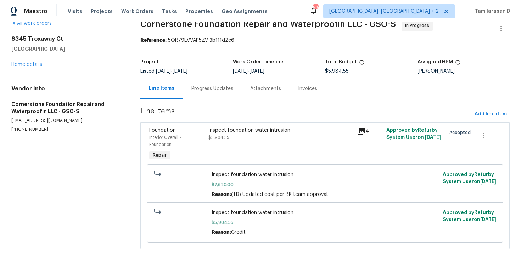
scroll to position [19, 0]
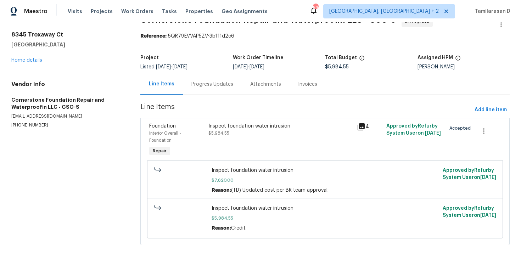
click at [215, 89] on div "Progress Updates" at bounding box center [212, 84] width 59 height 21
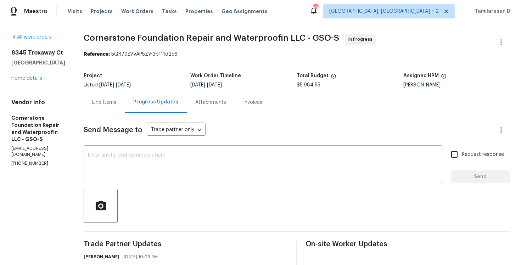
click at [271, 71] on div "Project Listed 8/22/2025 - 10/3/2025 Work Order Timeline 8/27/2025 - 10/3/2025 …" at bounding box center [297, 80] width 426 height 23
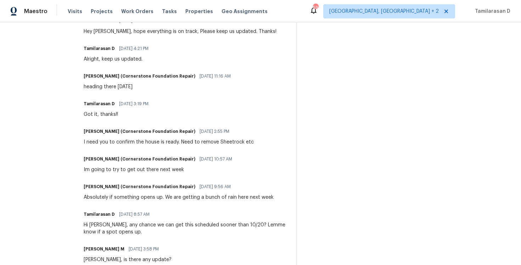
scroll to position [339, 0]
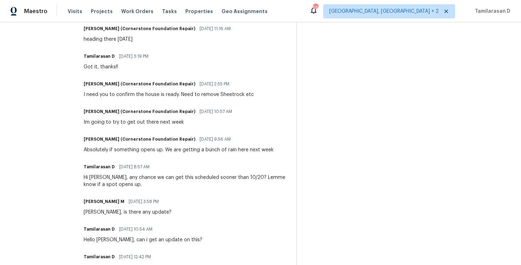
drag, startPoint x: 156, startPoint y: 164, endPoint x: 87, endPoint y: 159, distance: 69.3
click at [90, 167] on h6 "Tamilarasan D" at bounding box center [99, 166] width 31 height 7
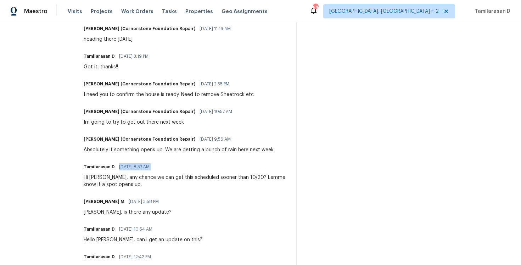
drag, startPoint x: 115, startPoint y: 165, endPoint x: 161, endPoint y: 167, distance: 46.1
click at [161, 167] on div "Tamilarasan D 09/26/2025 8:57 AM" at bounding box center [186, 167] width 204 height 10
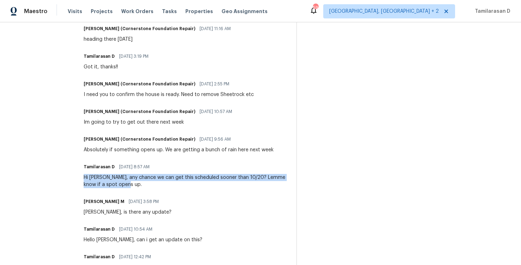
drag, startPoint x: 121, startPoint y: 186, endPoint x: 80, endPoint y: 178, distance: 41.5
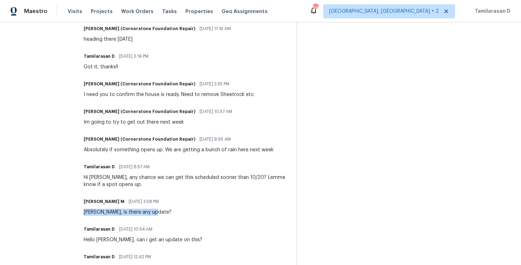
drag, startPoint x: 82, startPoint y: 212, endPoint x: 155, endPoint y: 213, distance: 73.3
click at [155, 213] on div "Vignesh M 09/25/2025 3:58 PM Jonathan, is there any update?" at bounding box center [186, 206] width 204 height 19
click at [141, 205] on div "Vignesh M 09/25/2025 3:58 PM" at bounding box center [128, 202] width 88 height 10
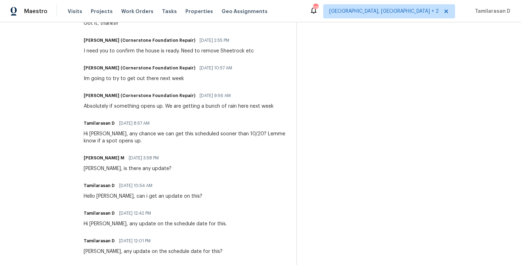
scroll to position [473, 0]
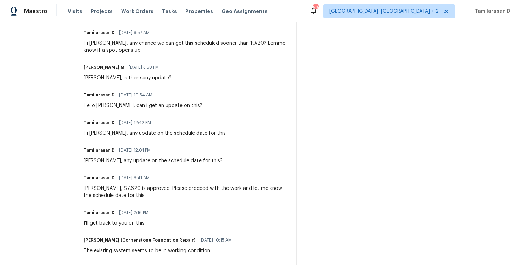
click at [114, 188] on div "Jonathan, $7,620 is approved. Please proceed with the work and let me know the …" at bounding box center [186, 192] width 204 height 14
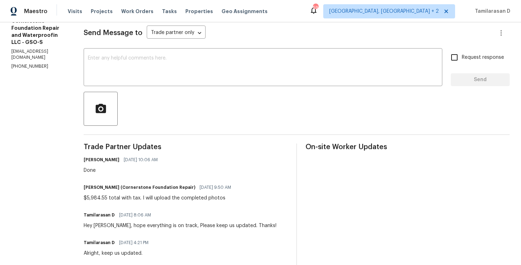
scroll to position [118, 0]
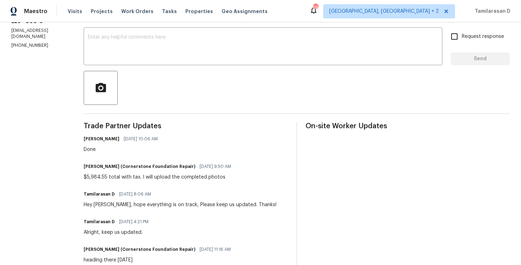
click at [99, 171] on div "Jonathan Hallenborg (Cornerstone Foundation Repair) 10/06/2025 9:50 AM" at bounding box center [160, 167] width 152 height 10
click at [101, 168] on h6 "Jonathan Hallenborg (Cornerstone Foundation Repair)" at bounding box center [140, 166] width 112 height 7
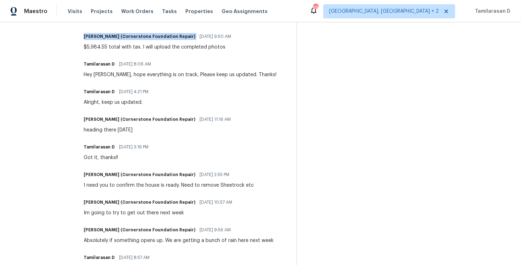
scroll to position [260, 0]
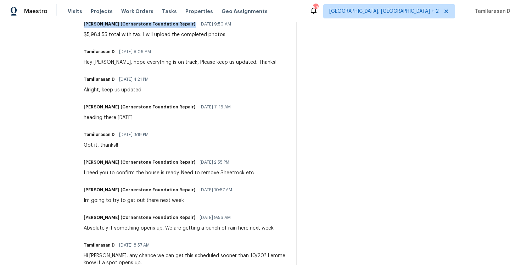
click at [87, 134] on h6 "Tamilarasan D" at bounding box center [99, 134] width 31 height 7
click at [89, 108] on h6 "Jonathan Hallenborg (Cornerstone Foundation Repair)" at bounding box center [140, 106] width 112 height 7
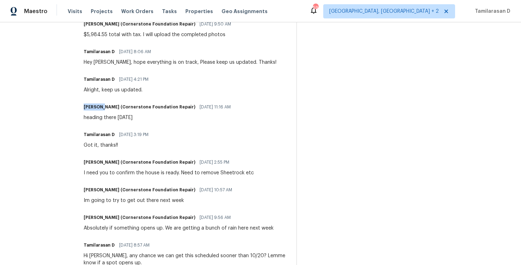
click at [89, 108] on h6 "Jonathan Hallenborg (Cornerstone Foundation Repair)" at bounding box center [140, 106] width 112 height 7
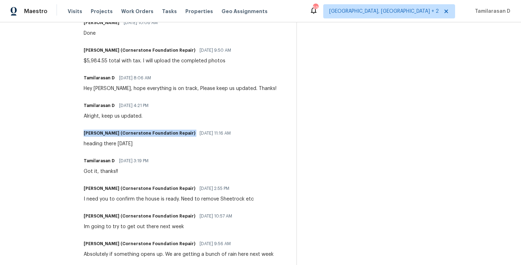
scroll to position [208, 0]
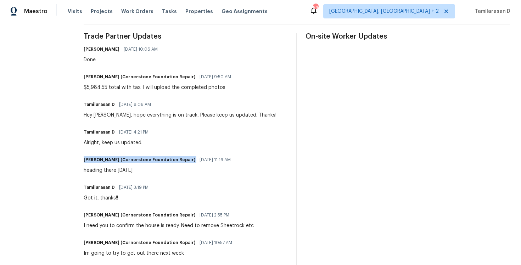
click at [95, 132] on h6 "Tamilarasan D" at bounding box center [99, 132] width 31 height 7
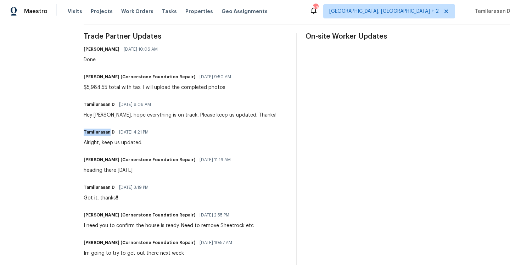
click at [95, 132] on h6 "Tamilarasan D" at bounding box center [99, 132] width 31 height 7
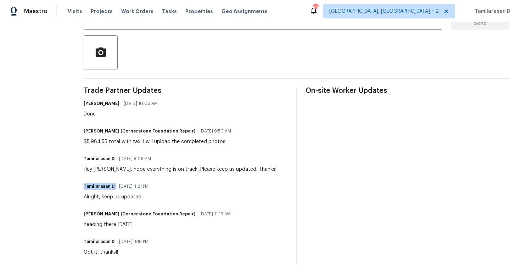
scroll to position [148, 0]
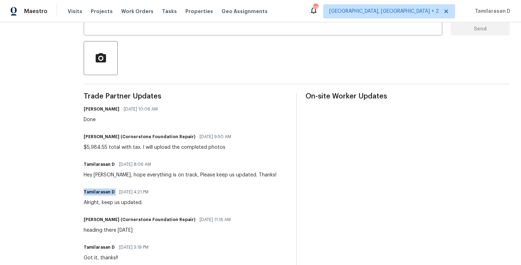
click at [99, 162] on h6 "Tamilarasan D" at bounding box center [99, 164] width 31 height 7
click at [95, 138] on h6 "Jonathan Hallenborg (Cornerstone Foundation Repair)" at bounding box center [140, 136] width 112 height 7
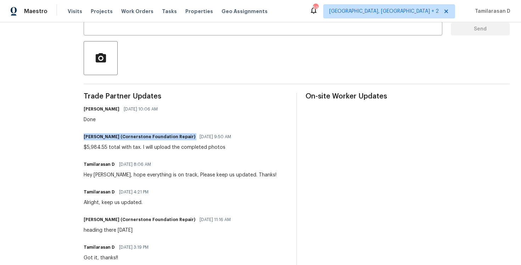
click at [95, 138] on h6 "Jonathan Hallenborg (Cornerstone Foundation Repair)" at bounding box center [140, 136] width 112 height 7
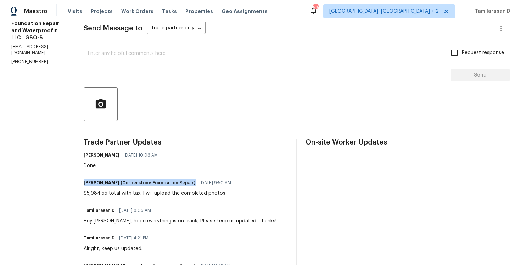
click at [95, 140] on span "Trade Partner Updates" at bounding box center [186, 142] width 204 height 7
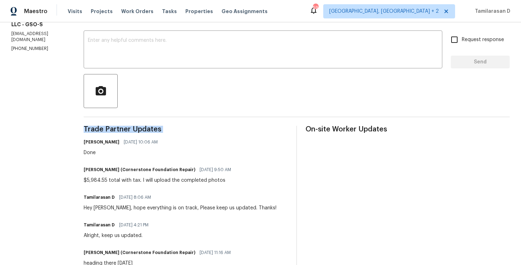
scroll to position [108, 0]
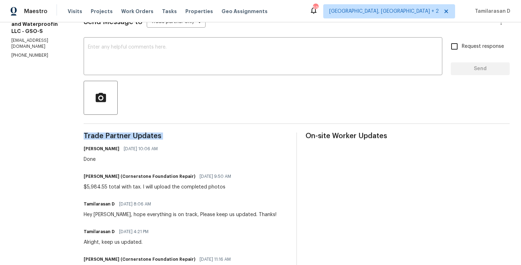
click at [108, 182] on div "Jonathan Hallenborg (Cornerstone Foundation Repair) 10/06/2025 9:50 AM $5,984.5…" at bounding box center [160, 180] width 152 height 19
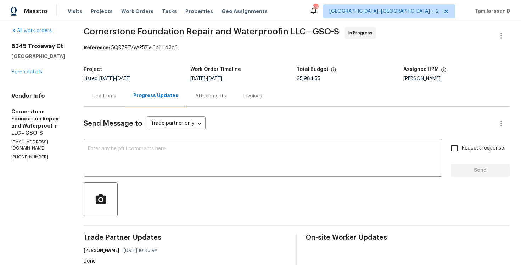
scroll to position [0, 0]
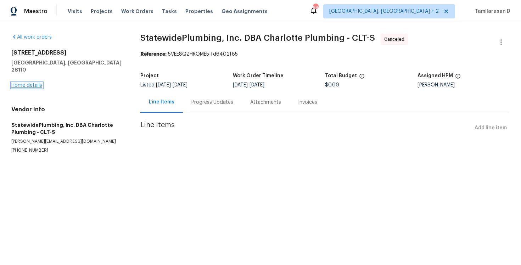
click at [23, 83] on link "Home details" at bounding box center [26, 85] width 31 height 5
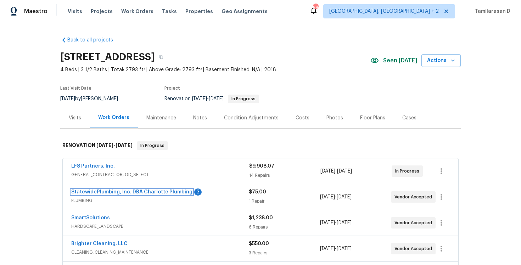
click at [119, 191] on link "StatewidePlumbing, Inc. DBA Charlotte Plumbing" at bounding box center [131, 192] width 121 height 5
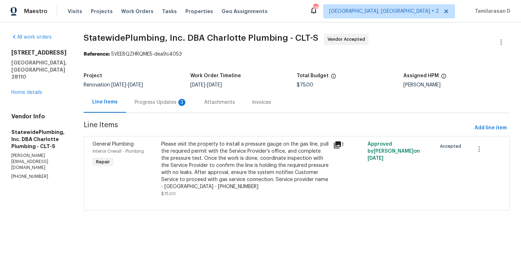
click at [176, 102] on div "Progress Updates 3" at bounding box center [161, 102] width 52 height 7
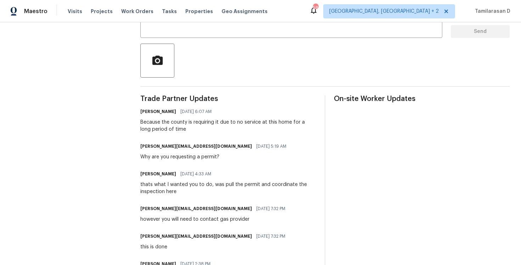
scroll to position [178, 0]
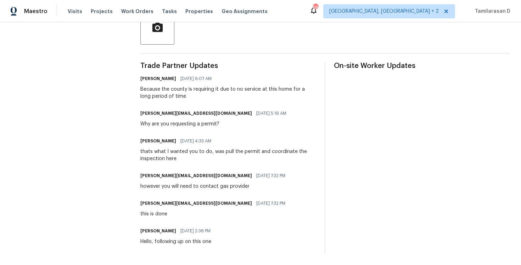
click at [165, 191] on div "Trade Partner Updates Jason Bouque 10/06/2025 6:07 AM Because the county is req…" at bounding box center [228, 157] width 176 height 191
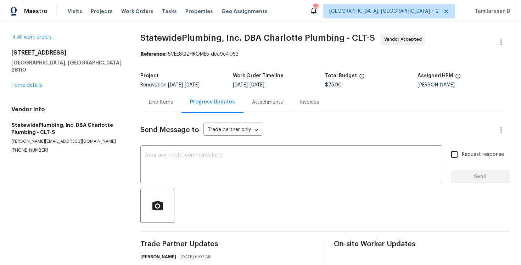
click at [159, 102] on div "Line Items" at bounding box center [161, 102] width 24 height 7
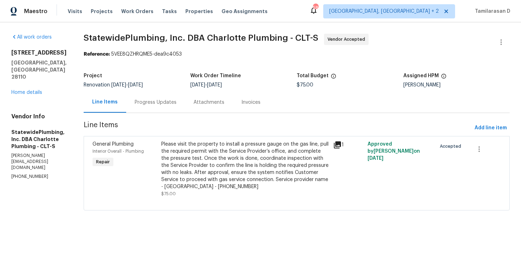
click at [173, 103] on div "Progress Updates" at bounding box center [156, 102] width 42 height 7
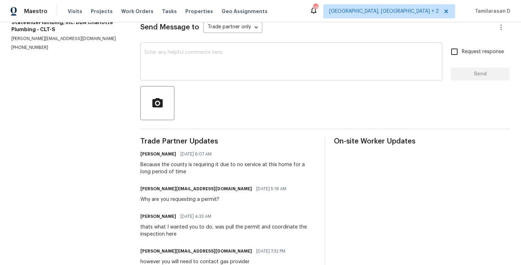
scroll to position [178, 0]
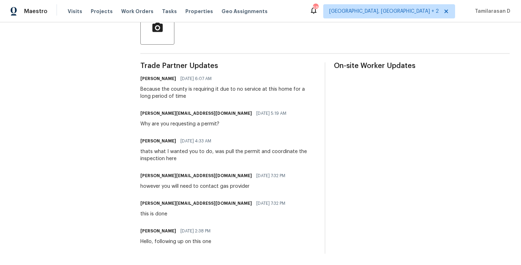
click at [214, 90] on div "Because the county is requiring it due to no service at this home for a long pe…" at bounding box center [228, 93] width 176 height 14
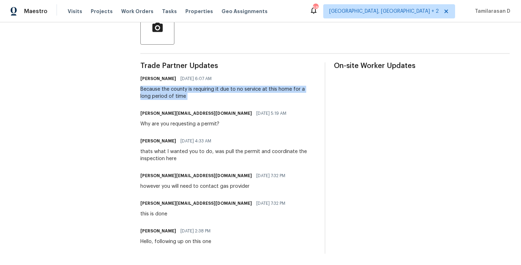
scroll to position [0, 0]
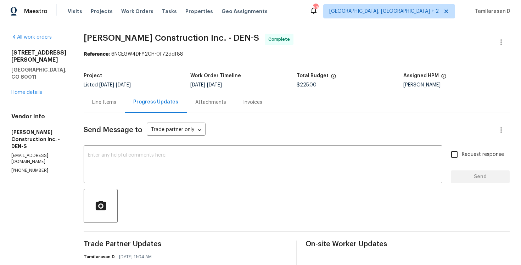
scroll to position [2, 0]
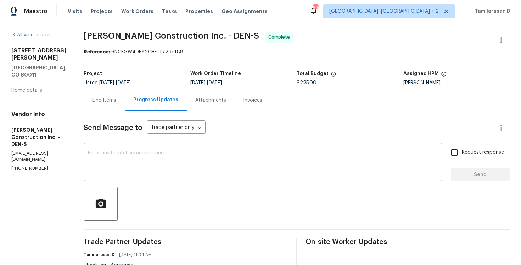
click at [31, 79] on div "[STREET_ADDRESS][PERSON_NAME] Home details" at bounding box center [38, 70] width 55 height 47
click at [31, 88] on link "Home details" at bounding box center [26, 90] width 31 height 5
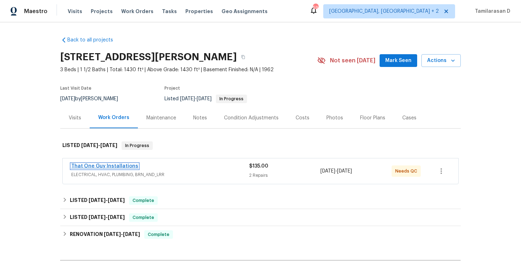
click at [109, 164] on link "That One Guy Installations" at bounding box center [104, 166] width 67 height 5
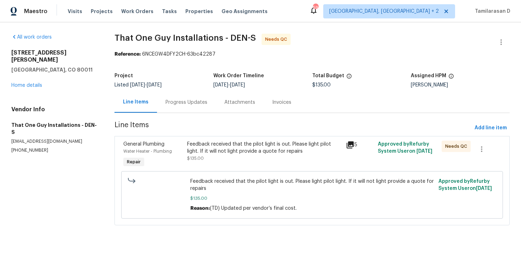
click at [181, 102] on div "Progress Updates" at bounding box center [186, 102] width 42 height 7
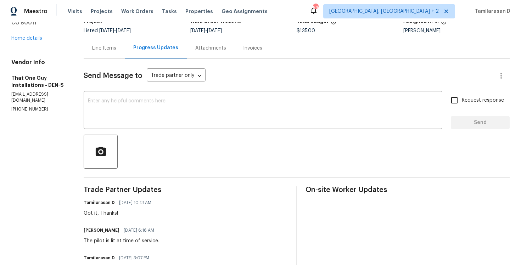
scroll to position [78, 0]
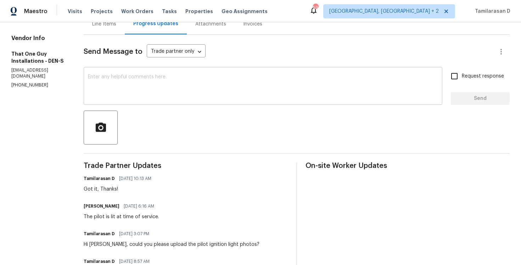
click at [111, 96] on textarea at bounding box center [263, 86] width 350 height 25
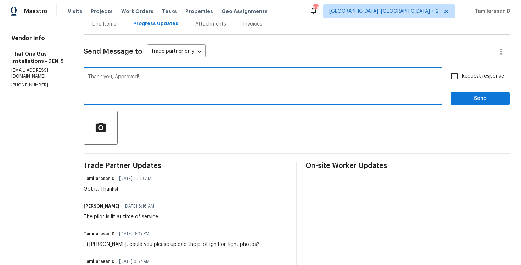
scroll to position [0, 0]
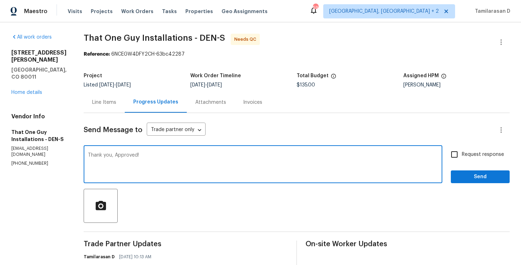
type textarea "Thank you, Approved!"
click at [479, 178] on span "Send" at bounding box center [479, 177] width 47 height 9
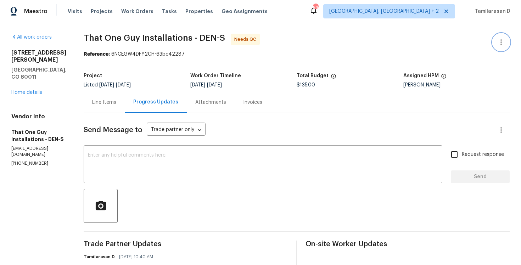
click at [498, 37] on button "button" at bounding box center [500, 42] width 17 height 17
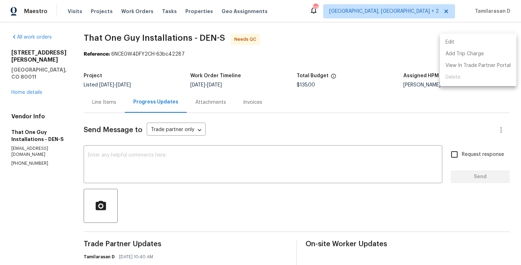
click at [467, 40] on li "Edit" at bounding box center [478, 42] width 77 height 12
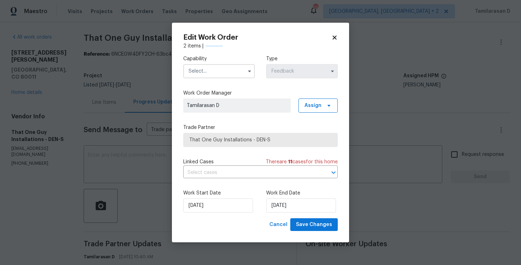
click at [244, 67] on span at bounding box center [249, 71] width 11 height 11
click at [247, 72] on icon "button" at bounding box center [250, 71] width 6 height 6
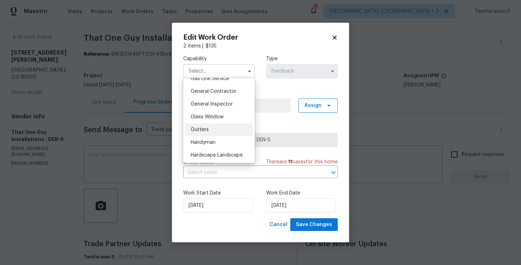
scroll to position [341, 0]
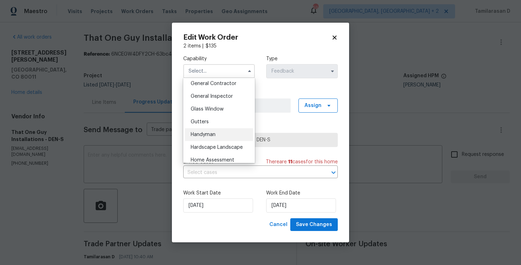
click at [198, 131] on div "Handyman" at bounding box center [219, 134] width 68 height 13
type input "Handyman"
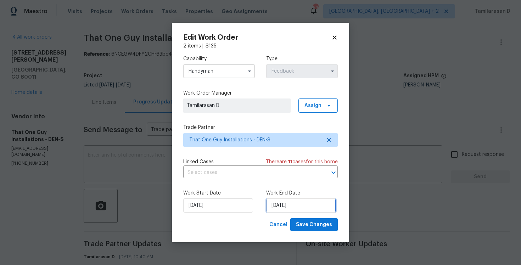
click at [280, 199] on input "03/10/2025" at bounding box center [301, 205] width 70 height 14
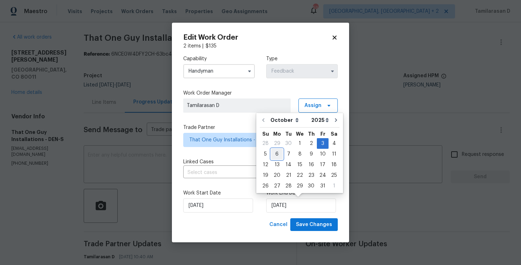
click at [277, 156] on div "6" at bounding box center [277, 154] width 12 height 10
type input "[DATE]"
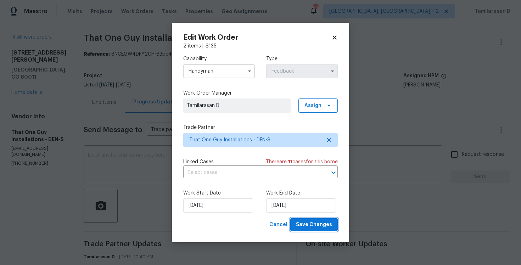
click at [306, 222] on span "Save Changes" at bounding box center [314, 224] width 36 height 9
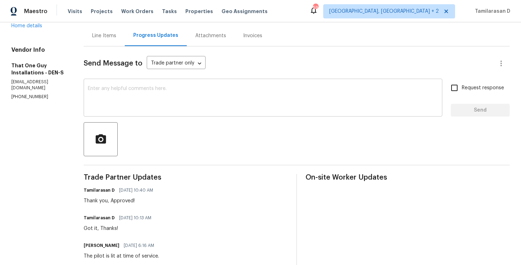
scroll to position [0, 0]
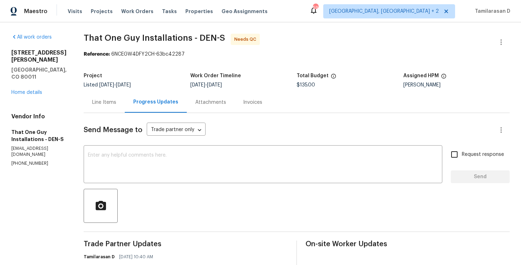
click at [92, 97] on div "Line Items" at bounding box center [104, 102] width 41 height 21
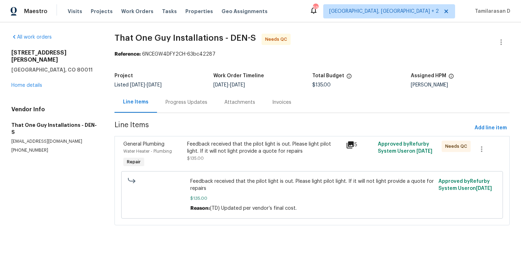
click at [215, 159] on div "Feedback received that the pilot light is out. Please light pilot light. If it …" at bounding box center [264, 151] width 155 height 21
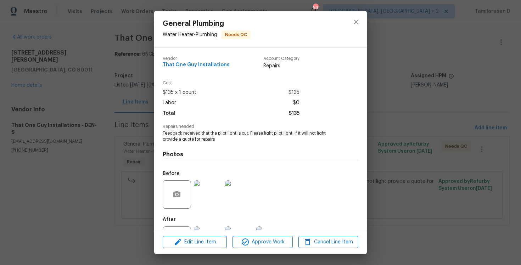
scroll to position [32, 0]
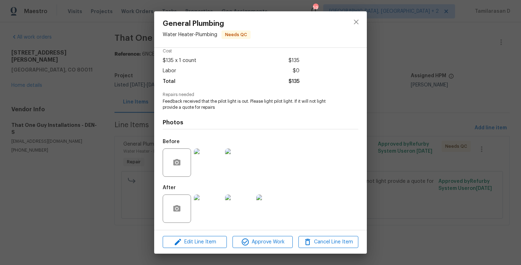
click at [98, 154] on div "General Plumbing Water Heater - Plumbing Needs QC Vendor That One Guy Installat…" at bounding box center [260, 132] width 521 height 265
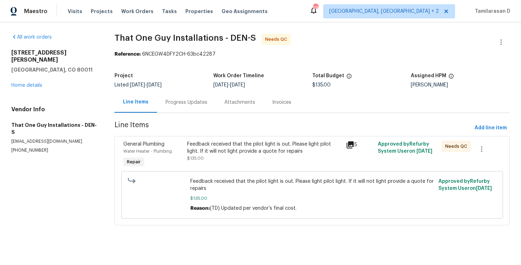
click at [242, 159] on div "Feedback received that the pilot light is out. Please light pilot light. If it …" at bounding box center [264, 151] width 155 height 21
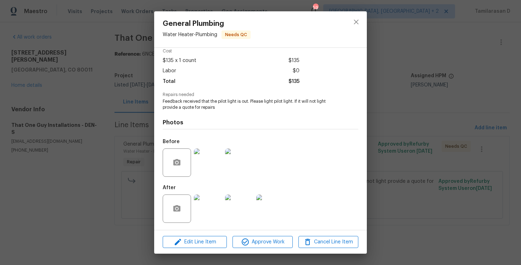
click at [122, 130] on div "General Plumbing Water Heater - Plumbing Needs QC Vendor That One Guy Installat…" at bounding box center [260, 132] width 521 height 265
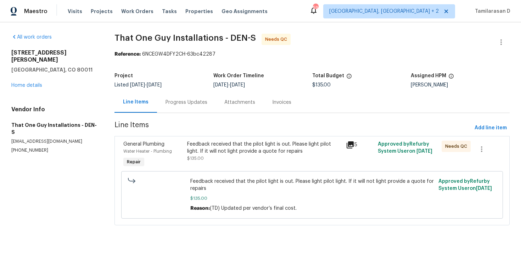
click at [232, 149] on div "Feedback received that the pilot light is out. Please light pilot light. If it …" at bounding box center [264, 148] width 155 height 14
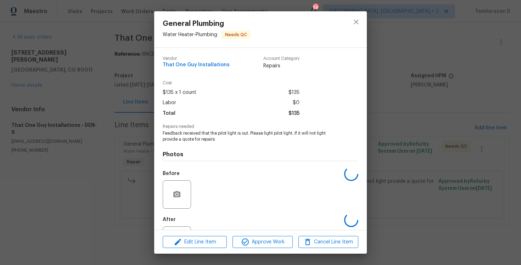
scroll to position [32, 0]
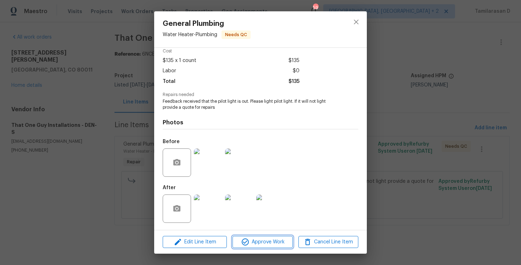
click at [254, 242] on span "Approve Work" at bounding box center [263, 242] width 56 height 9
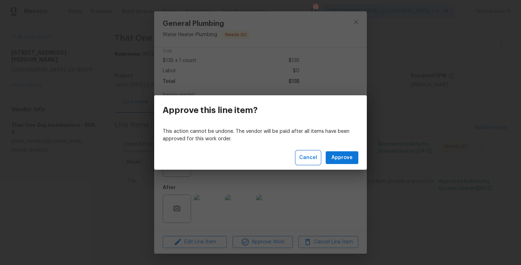
click at [304, 158] on span "Cancel" at bounding box center [308, 157] width 18 height 9
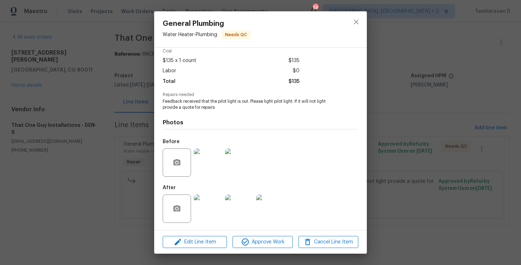
click at [122, 143] on div "General Plumbing Water Heater - Plumbing Needs QC Vendor That One Guy Installat…" at bounding box center [260, 132] width 521 height 265
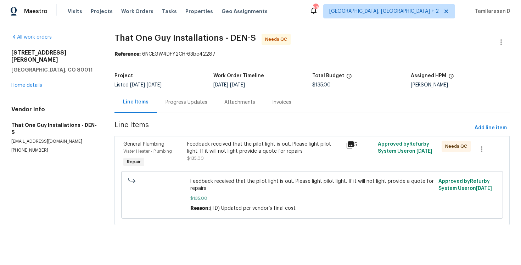
click at [179, 99] on div "Progress Updates" at bounding box center [186, 102] width 42 height 7
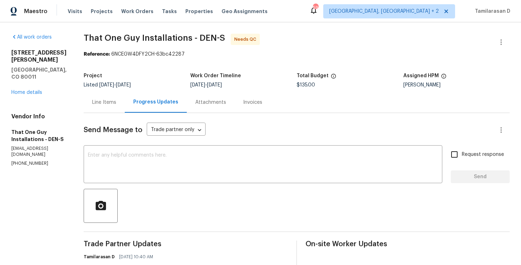
click at [100, 111] on div "Line Items" at bounding box center [104, 102] width 41 height 21
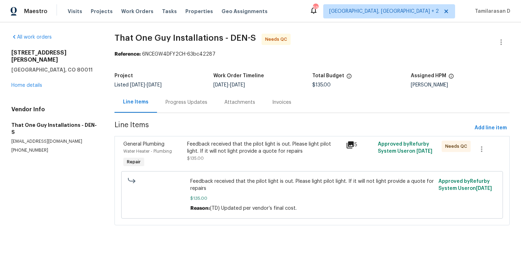
click at [249, 157] on div "Feedback received that the pilot light is out. Please light pilot light. If it …" at bounding box center [264, 151] width 155 height 21
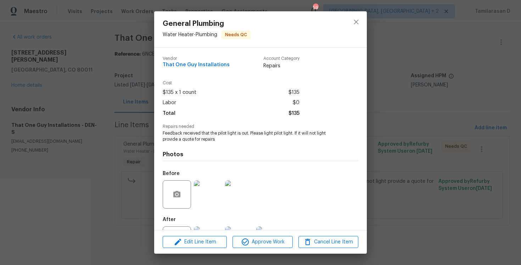
scroll to position [32, 0]
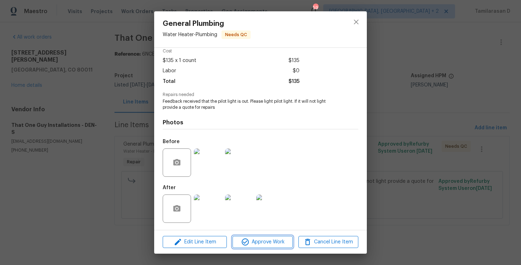
click at [259, 243] on span "Approve Work" at bounding box center [263, 242] width 56 height 9
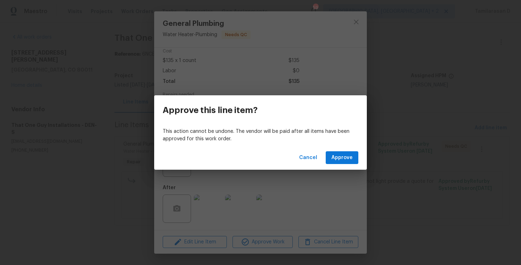
click at [336, 165] on div "Cancel Approve" at bounding box center [260, 158] width 213 height 24
click at [344, 154] on span "Approve" at bounding box center [341, 157] width 21 height 9
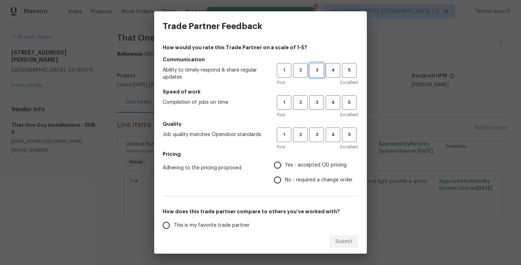
click at [317, 70] on span "3" at bounding box center [316, 70] width 13 height 8
click at [316, 104] on span "3" at bounding box center [316, 102] width 13 height 8
click at [314, 134] on span "3" at bounding box center [316, 135] width 13 height 8
click at [278, 179] on input "No - required a change order" at bounding box center [277, 180] width 15 height 15
radio input "true"
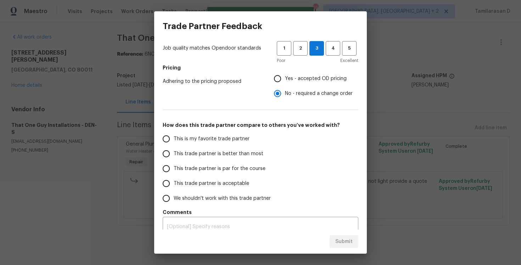
scroll to position [95, 0]
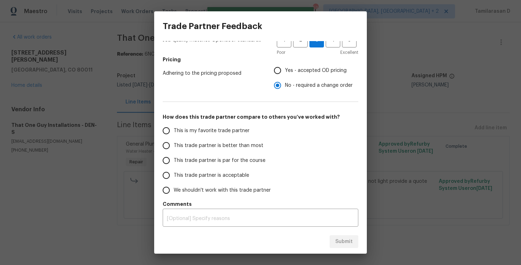
click at [165, 161] on input "This trade partner is par for the course" at bounding box center [166, 160] width 15 height 15
click at [346, 243] on span "Submit" at bounding box center [343, 241] width 17 height 9
radio input "true"
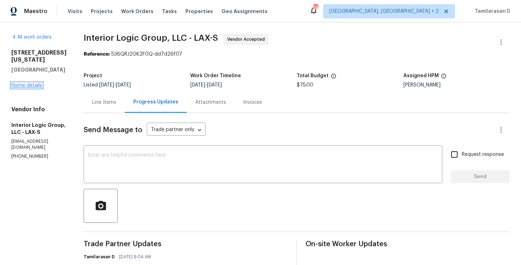
click at [34, 83] on link "Home details" at bounding box center [26, 85] width 31 height 5
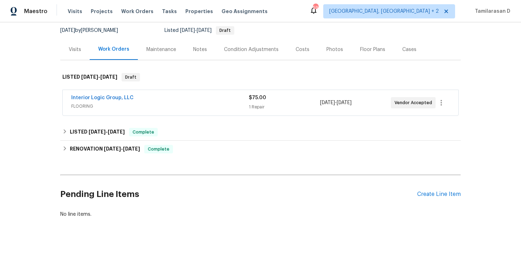
scroll to position [69, 0]
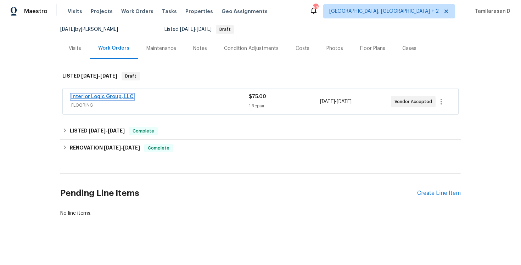
click at [112, 98] on link "Interior Logic Group, LLC" at bounding box center [102, 96] width 62 height 5
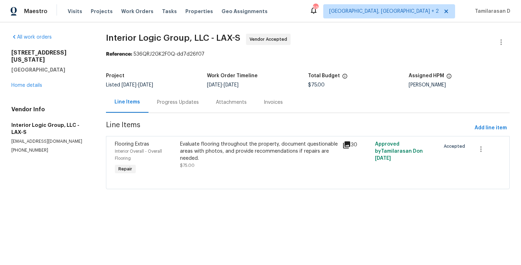
click at [196, 171] on div "Evaluate flooring throughout the property, document questionable areas with pho…" at bounding box center [259, 159] width 163 height 40
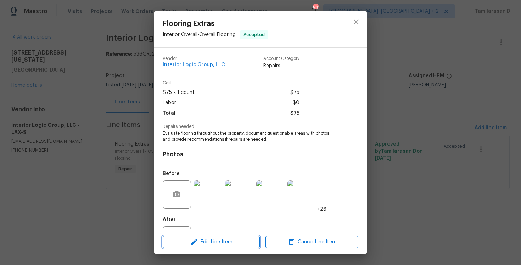
click at [208, 243] on span "Edit Line Item" at bounding box center [211, 242] width 93 height 9
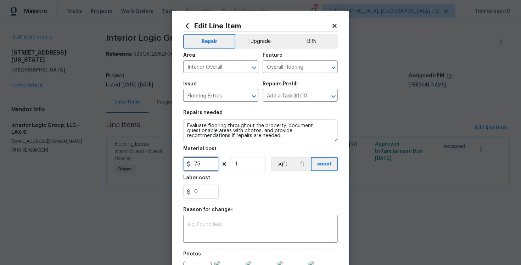
click at [203, 166] on input "75" at bounding box center [200, 164] width 35 height 14
type input "630.64"
click at [216, 231] on textarea at bounding box center [260, 229] width 146 height 15
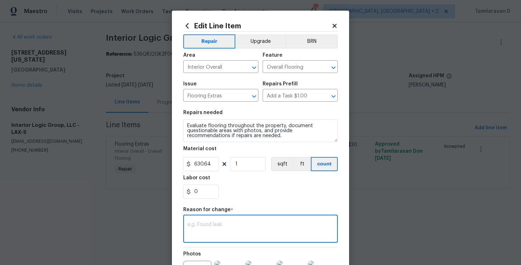
paste textarea "(TD) Updated cost per BR team approval."
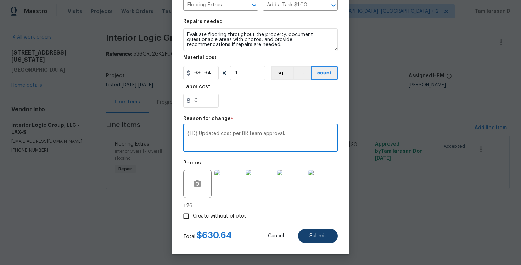
type textarea "(TD) Updated cost per BR team approval."
click at [332, 241] on button "Submit" at bounding box center [318, 236] width 40 height 14
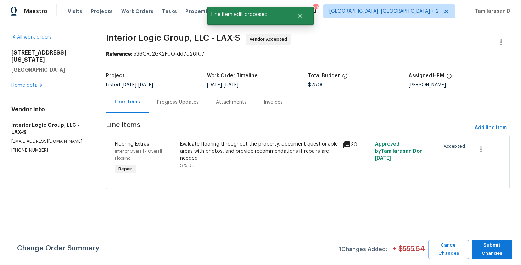
scroll to position [0, 0]
click at [490, 254] on span "Submit Changes" at bounding box center [492, 249] width 34 height 16
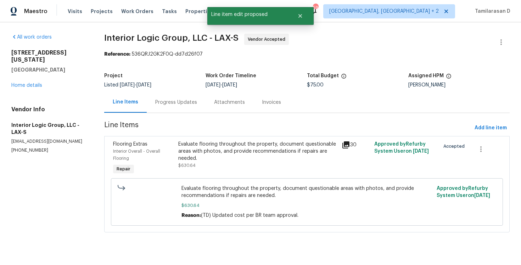
click at [177, 101] on div "Progress Updates" at bounding box center [176, 102] width 42 height 7
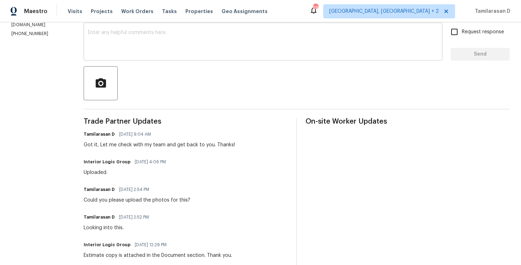
scroll to position [130, 0]
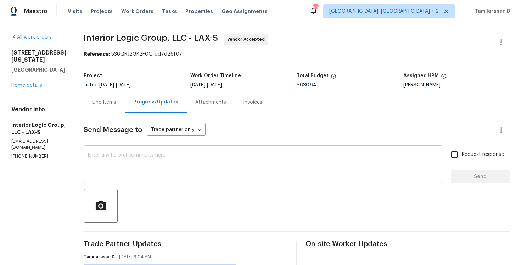
scroll to position [52, 0]
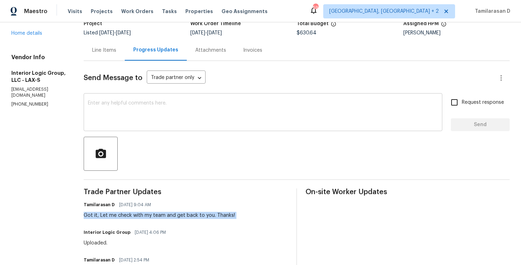
click at [125, 108] on textarea at bounding box center [263, 113] width 350 height 25
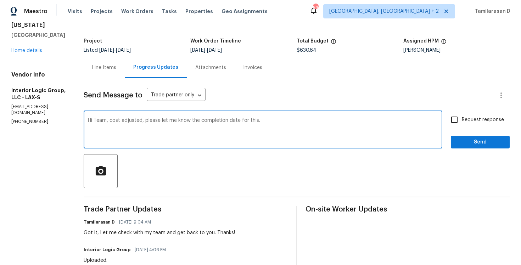
scroll to position [30, 0]
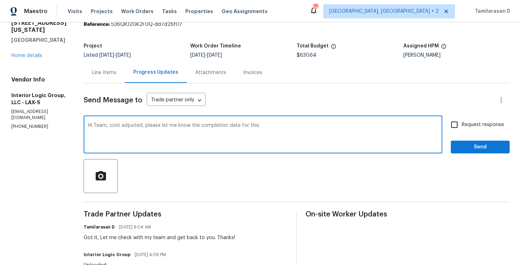
type textarea "Hi Team, cost adjusted, please let me know the completion date for this."
click at [447, 124] on div "Hi Team, cost adjusted, please let me know the completion date for this. x ​ Re…" at bounding box center [297, 135] width 426 height 36
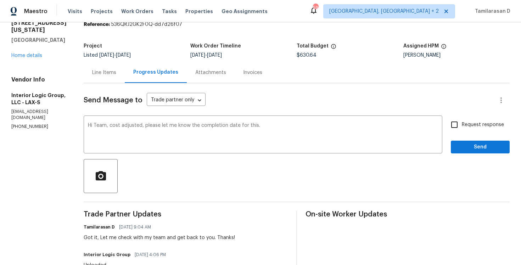
click at [458, 124] on input "Request response" at bounding box center [454, 124] width 15 height 15
checkbox input "true"
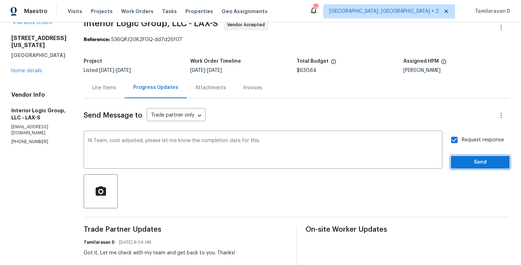
click at [481, 160] on span "Send" at bounding box center [479, 162] width 47 height 9
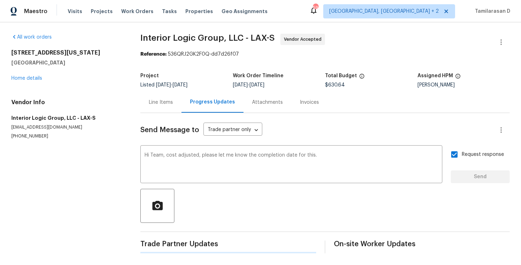
scroll to position [0, 0]
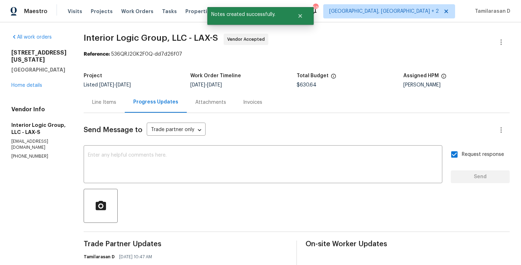
click at [125, 101] on div "Line Items" at bounding box center [104, 102] width 41 height 21
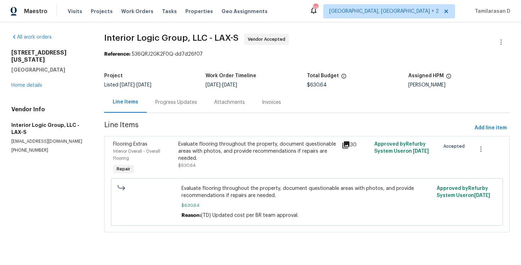
click at [178, 96] on div "Progress Updates" at bounding box center [176, 102] width 59 height 21
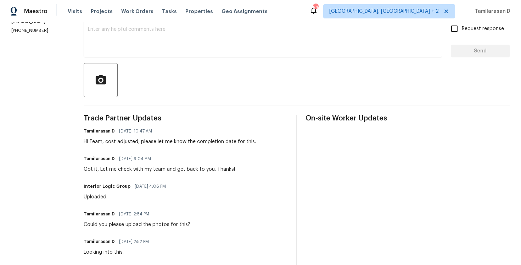
scroll to position [129, 0]
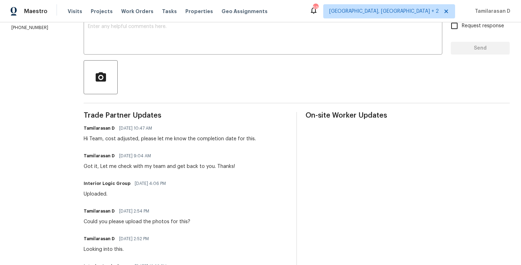
click at [140, 137] on div "Hi Team, cost adjusted, please let me know the completion date for this." at bounding box center [170, 138] width 172 height 7
click at [124, 141] on div "Hi Team, cost adjusted, please let me know the completion date for this." at bounding box center [170, 138] width 172 height 7
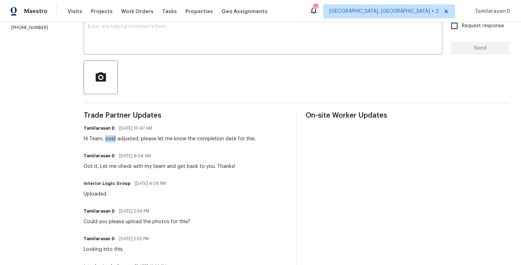
click at [124, 141] on div "Hi Team, cost adjusted, please let me know the completion date for this." at bounding box center [170, 138] width 172 height 7
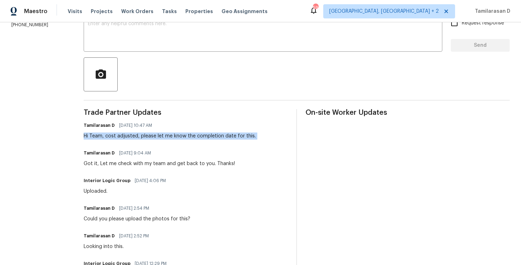
click at [121, 132] on div "Tamilarasan D [DATE] 10:47 AM Hi Team, cost adjusted, please let me know the co…" at bounding box center [170, 129] width 172 height 19
click at [120, 136] on div "Hi Team, cost adjusted, please let me know the completion date for this." at bounding box center [170, 135] width 172 height 7
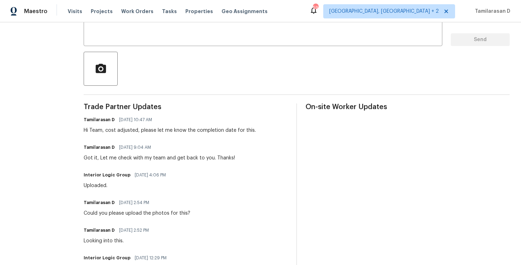
click at [124, 132] on div "Hi Team, cost adjusted, please let me know the completion date for this." at bounding box center [170, 130] width 172 height 7
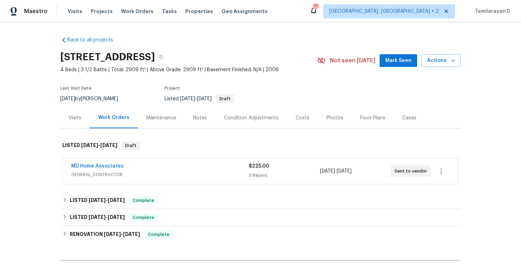
click at [151, 173] on span "GENERAL_CONTRACTOR" at bounding box center [159, 174] width 177 height 7
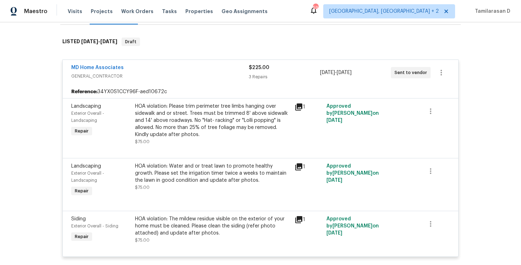
click at [131, 74] on span "GENERAL_CONTRACTOR" at bounding box center [159, 76] width 177 height 7
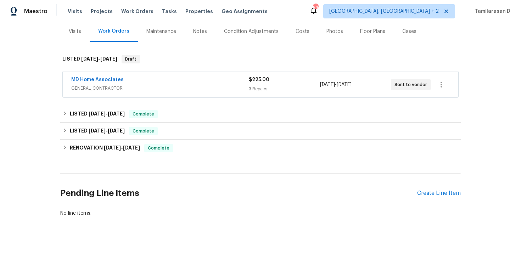
scroll to position [86, 0]
click at [444, 192] on div "Create Line Item" at bounding box center [439, 193] width 44 height 7
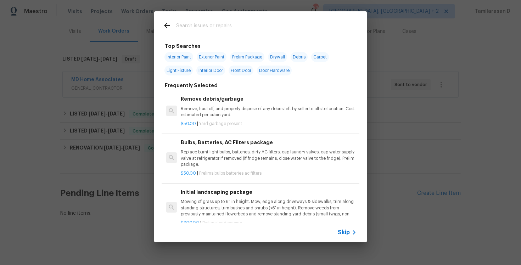
click at [346, 233] on span "Skip" at bounding box center [344, 232] width 12 height 7
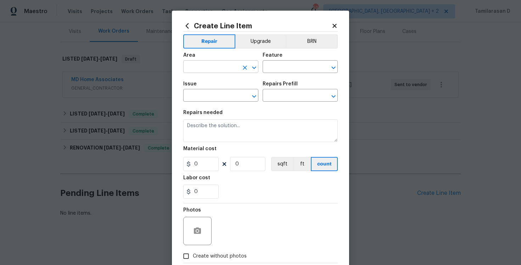
click at [214, 72] on input "text" at bounding box center [210, 67] width 55 height 11
click at [218, 91] on ul "Garage" at bounding box center [220, 83] width 75 height 17
click at [218, 83] on li "Garage" at bounding box center [220, 84] width 75 height 12
type input "Garage"
click at [267, 67] on input "text" at bounding box center [290, 67] width 55 height 11
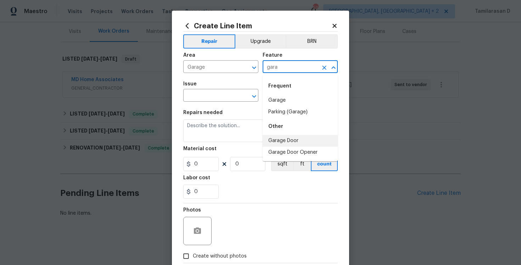
click at [281, 138] on li "Garage Door" at bounding box center [300, 141] width 75 height 12
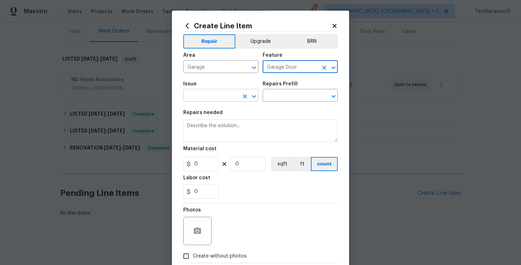
type input "Garage Door"
click at [208, 100] on input "text" at bounding box center [210, 96] width 55 height 11
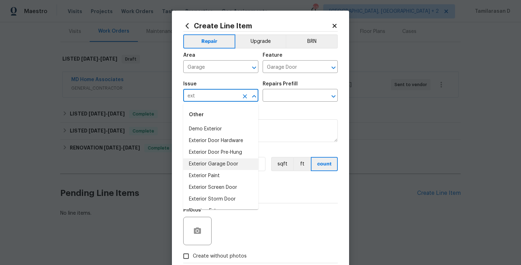
click at [218, 158] on li "Exterior Garage Door" at bounding box center [220, 164] width 75 height 12
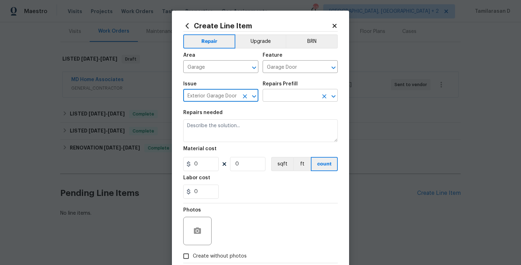
type input "Exterior Garage Door"
click at [278, 95] on input "text" at bounding box center [290, 96] width 55 height 11
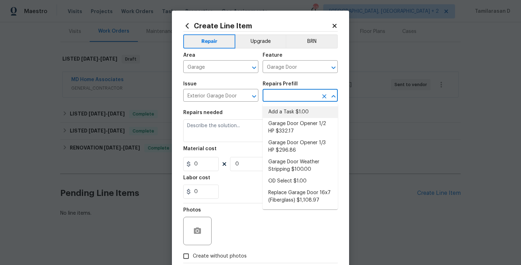
click at [273, 109] on li "Add a Task $1.00" at bounding box center [300, 112] width 75 height 12
type input "Interior Door"
type input "Add a Task $1.00"
type textarea "HPM to detail"
type input "1"
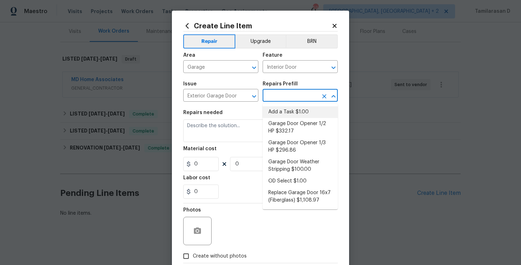
type input "1"
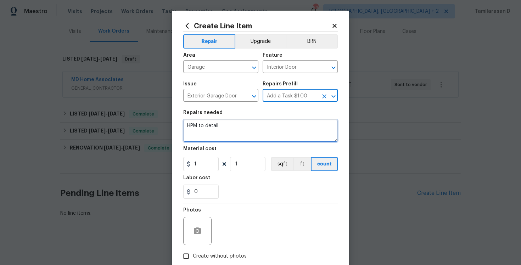
click at [209, 141] on textarea "HPM to detail" at bounding box center [260, 130] width 154 height 23
paste textarea "#lwogaragedoor. Received feedback A buyer's agent reported the garage door is b…"
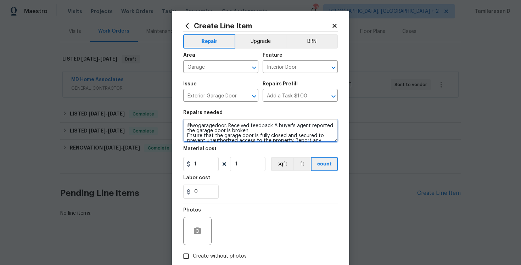
scroll to position [31, 0]
type textarea "#lwogaragedoor. Received feedback A buyer's agent reported the garage door is b…"
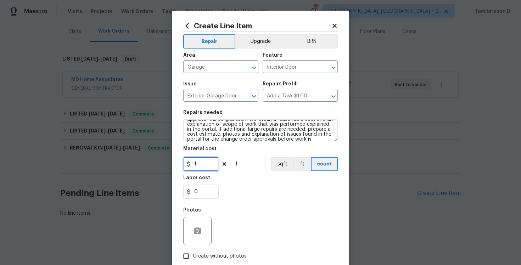
click at [200, 166] on input "1" at bounding box center [200, 164] width 35 height 14
type input "75"
click at [233, 191] on div "0" at bounding box center [260, 192] width 154 height 14
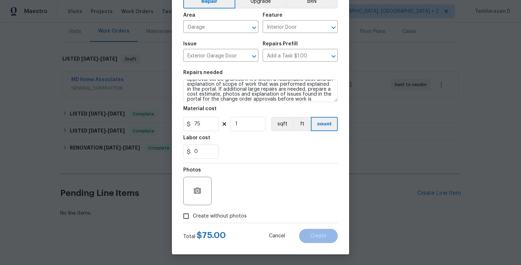
click at [184, 213] on input "Create without photos" at bounding box center [185, 215] width 13 height 13
checkbox input "true"
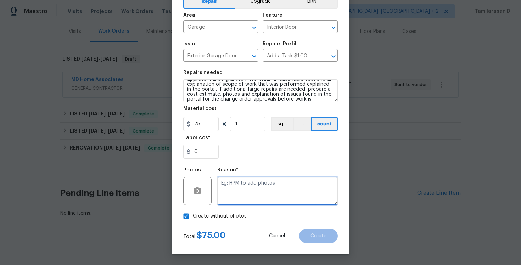
click at [246, 192] on textarea at bounding box center [277, 191] width 120 height 28
type textarea "N/A"
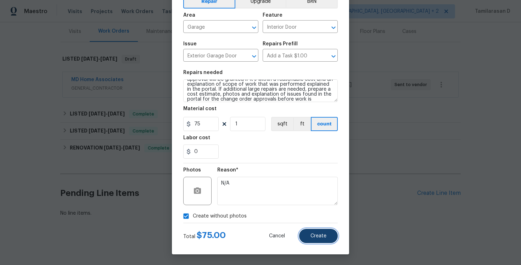
click at [316, 234] on span "Create" at bounding box center [318, 235] width 16 height 5
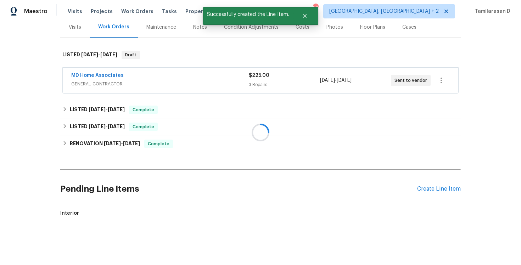
scroll to position [104, 0]
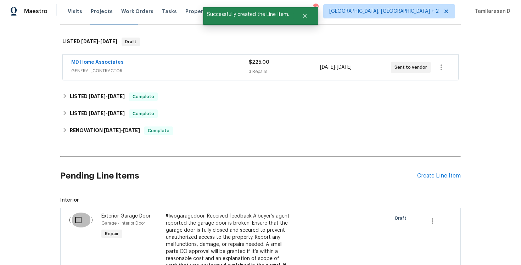
click at [84, 214] on input "checkbox" at bounding box center [81, 220] width 20 height 15
checkbox input "true"
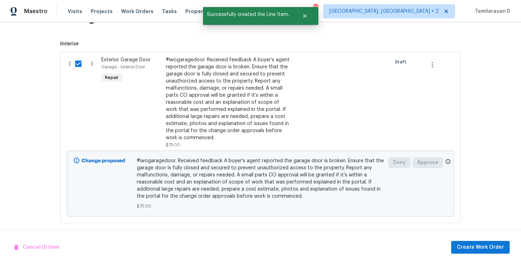
scroll to position [266, 0]
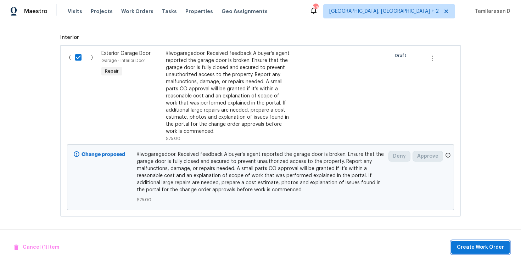
click at [486, 245] on span "Create Work Order" at bounding box center [480, 247] width 47 height 9
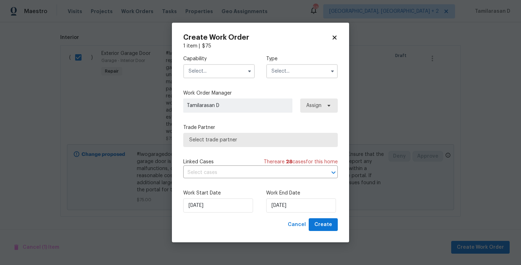
click at [303, 74] on input "text" at bounding box center [302, 71] width 72 height 14
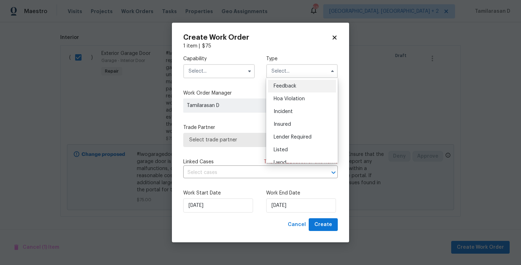
click at [276, 85] on span "Feedback" at bounding box center [284, 86] width 23 height 5
type input "Feedback"
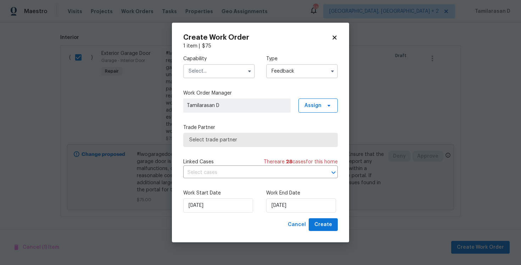
click at [220, 70] on input "text" at bounding box center [219, 71] width 72 height 14
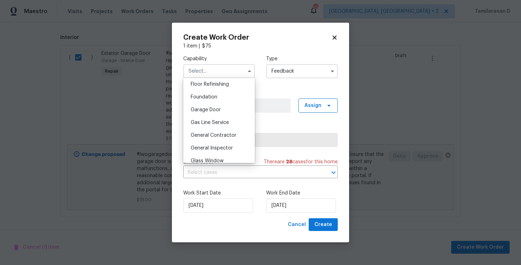
scroll to position [290, 0]
click at [205, 109] on span "Garage Door" at bounding box center [206, 109] width 30 height 5
type input "Garage Door"
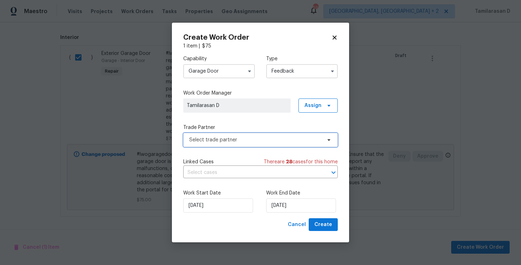
click at [229, 138] on span "Select trade partner" at bounding box center [255, 139] width 132 height 7
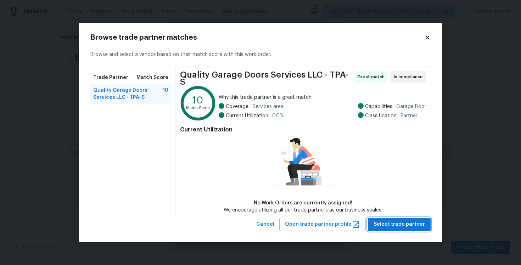
click at [398, 223] on span "Select trade partner" at bounding box center [398, 224] width 51 height 9
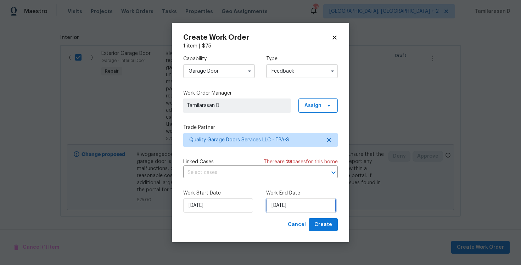
click at [290, 209] on input "[DATE]" at bounding box center [301, 205] width 70 height 14
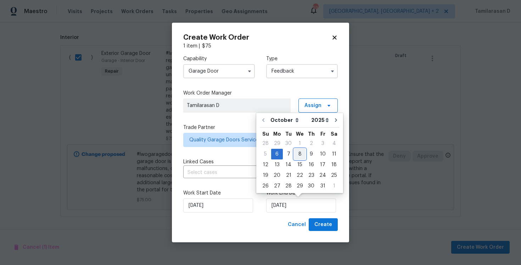
click at [297, 156] on div "8" at bounding box center [299, 154] width 11 height 10
type input "[DATE]"
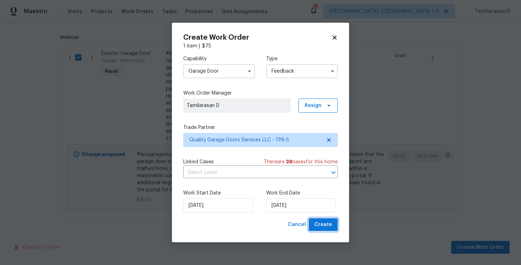
click at [333, 227] on button "Create" at bounding box center [323, 224] width 29 height 13
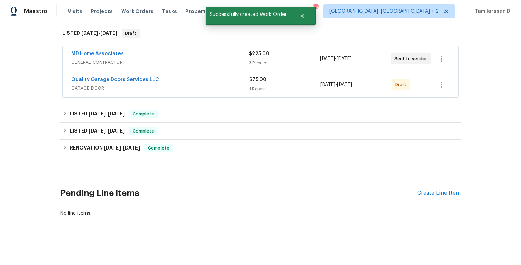
scroll to position [112, 0]
click at [103, 79] on link "Quality Garage Doors Services LLC" at bounding box center [115, 79] width 88 height 5
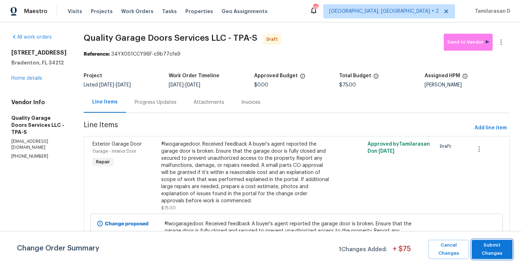
click at [498, 252] on span "Submit Changes" at bounding box center [492, 249] width 34 height 16
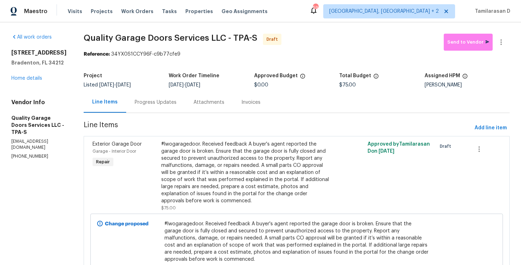
click at [176, 99] on div "Progress Updates" at bounding box center [156, 102] width 42 height 7
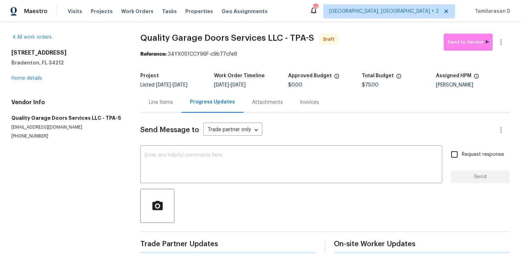
click at [168, 145] on div "Send Message to Trade partner only Trade partner only ​ x ​ Request response Se…" at bounding box center [324, 183] width 369 height 140
click at [167, 151] on div "x ​" at bounding box center [291, 165] width 302 height 36
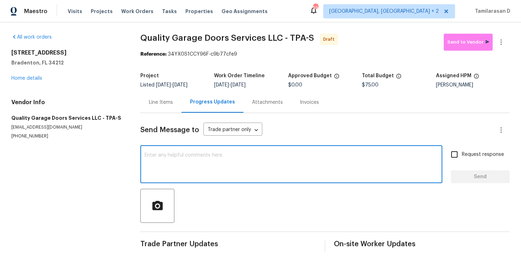
paste textarea "Hey, this is Tamil from Opendoor. I’m confirming you received the WO for the pr…"
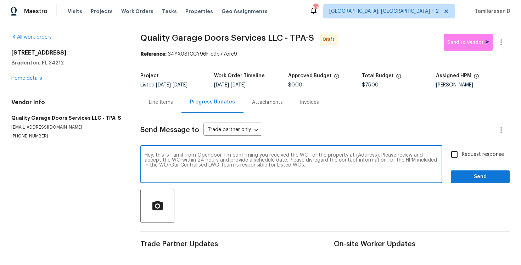
click at [362, 153] on textarea "Hey, this is Tamil from Opendoor. I’m confirming you received the WO for the pr…" at bounding box center [291, 165] width 293 height 25
paste textarea "[STREET_ADDRESS]"
type textarea "Hey, this is Tamil from Opendoor. I’m confirming you received the WO for the pr…"
click at [451, 156] on input "Request response" at bounding box center [454, 154] width 15 height 15
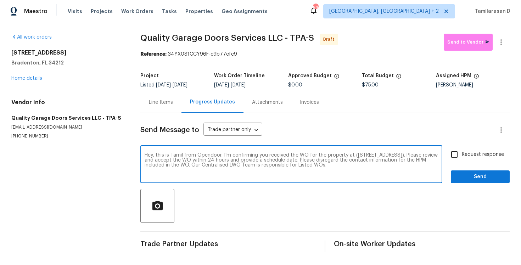
checkbox input "true"
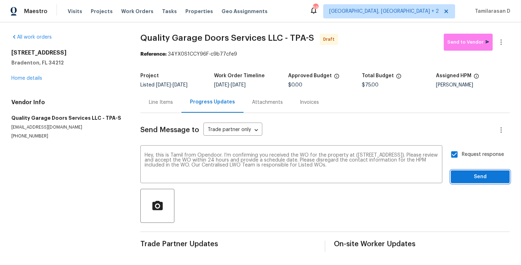
click at [487, 177] on span "Send" at bounding box center [479, 177] width 47 height 9
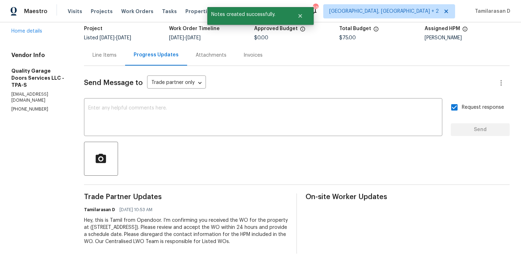
scroll to position [54, 0]
click at [163, 123] on div "x ​" at bounding box center [263, 118] width 358 height 36
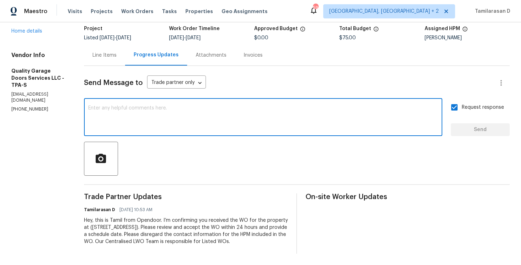
paste textarea "Attention All Work Orders must include before-photos (both close-up and wide-an…"
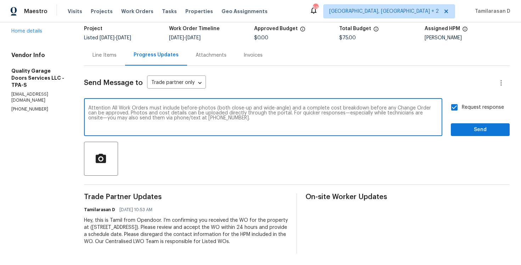
type textarea "Attention All Work Orders must include before-photos (both close-up and wide-an…"
click at [486, 125] on span "Send" at bounding box center [479, 129] width 47 height 9
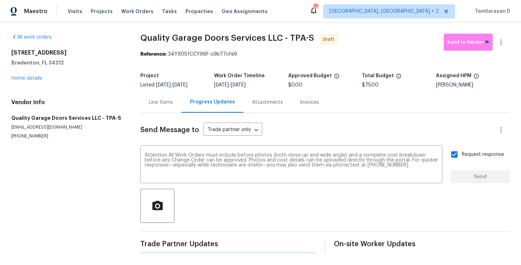
scroll to position [0, 0]
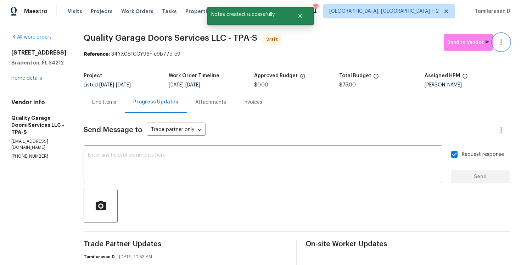
click at [503, 40] on icon "button" at bounding box center [501, 42] width 9 height 9
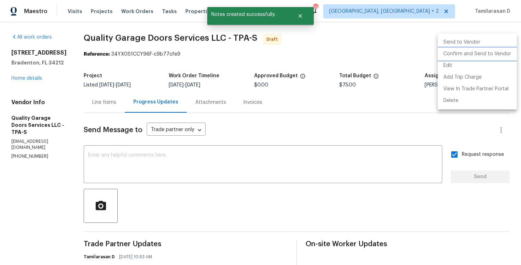
click at [445, 53] on li "Confirm and Send to Vendor" at bounding box center [477, 54] width 79 height 12
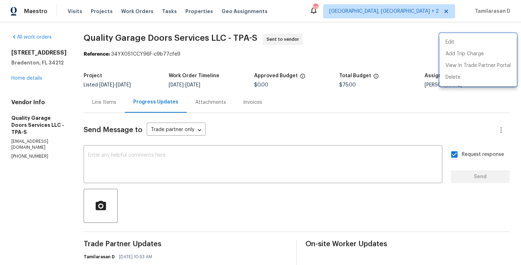
click at [213, 186] on div at bounding box center [260, 132] width 521 height 265
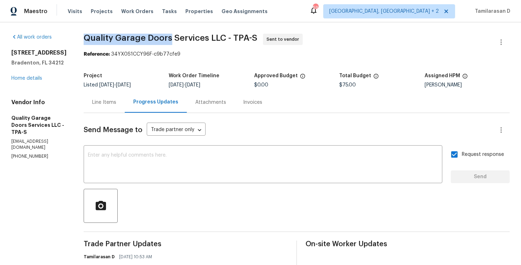
drag, startPoint x: 117, startPoint y: 37, endPoint x: 202, endPoint y: 40, distance: 85.1
click at [202, 40] on span "Quality Garage Doors Services LLC - TPA-S" at bounding box center [171, 38] width 174 height 9
copy span "Quality Garage Doors"
click at [67, 41] on div "All work orders [STREET_ADDRESS] Home details Vendor Info Quality Garage Doors …" at bounding box center [38, 97] width 55 height 126
